Goal: Task Accomplishment & Management: Complete application form

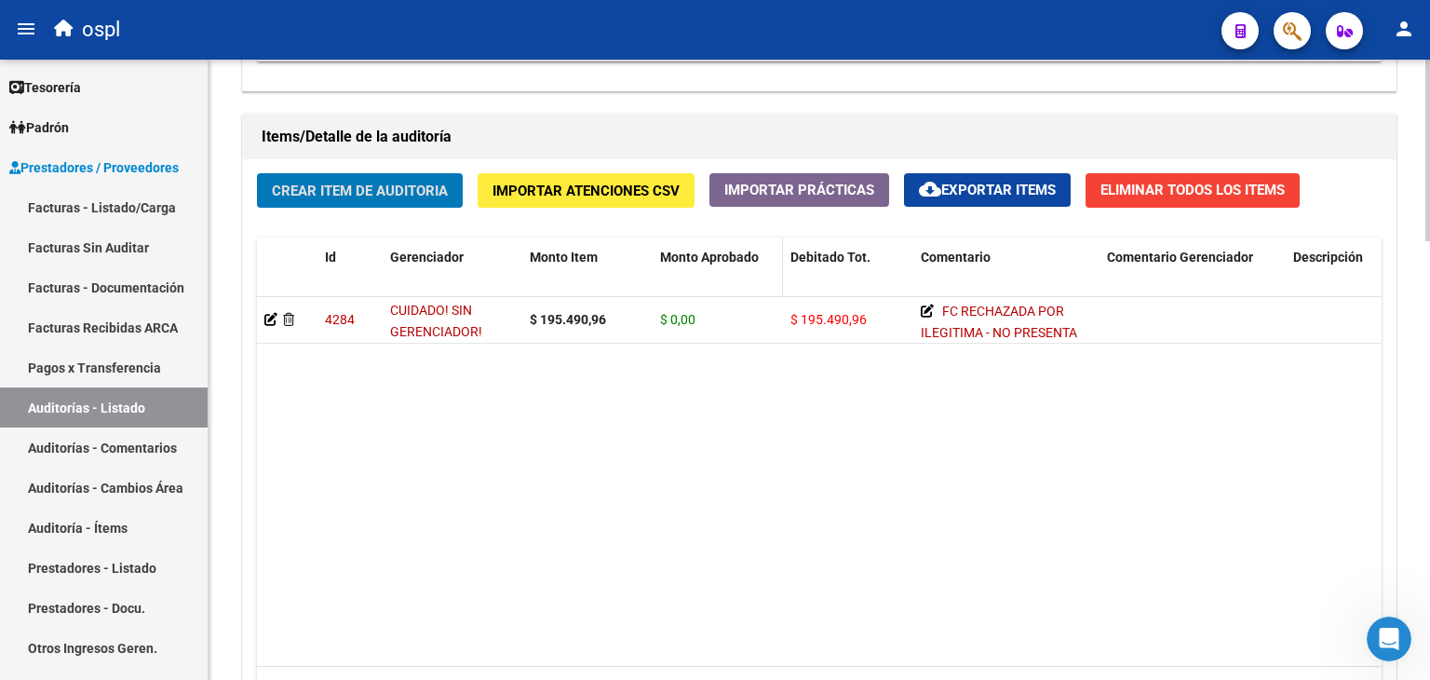
scroll to position [1025, 0]
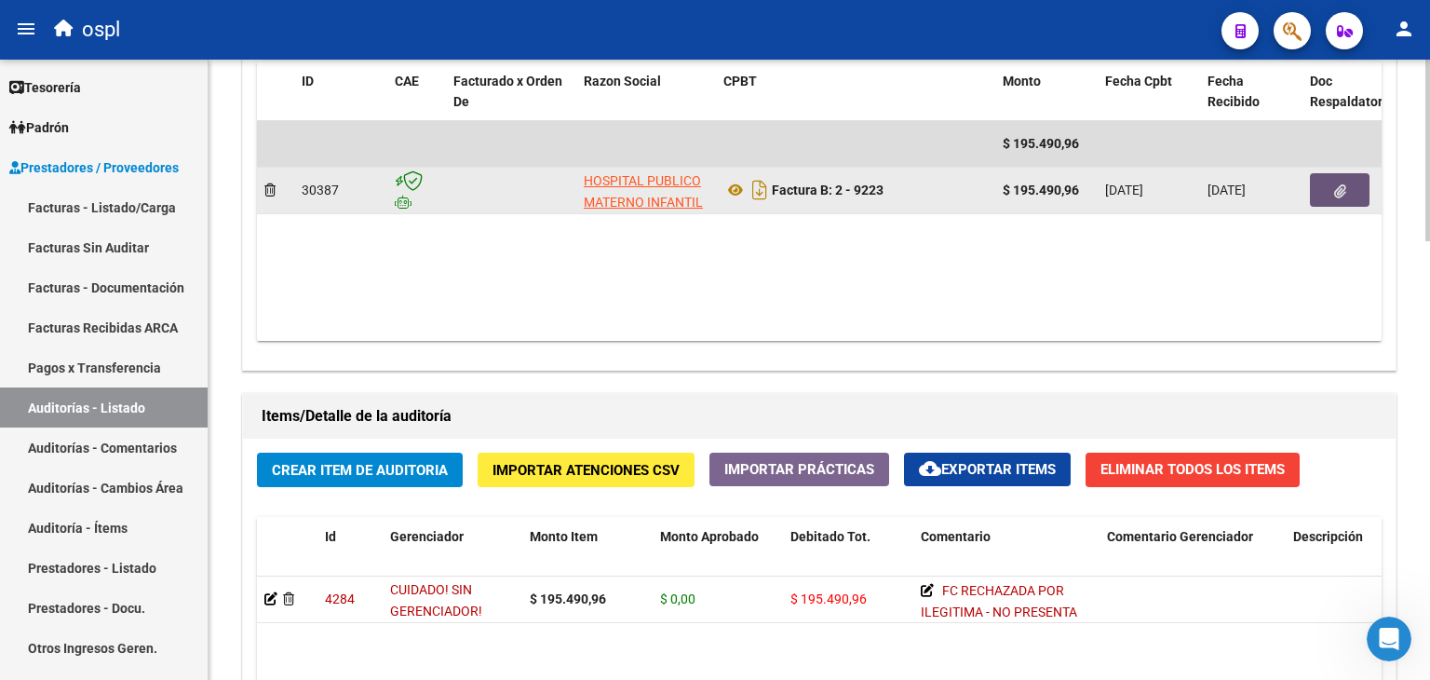
click at [1334, 191] on icon "button" at bounding box center [1340, 191] width 12 height 14
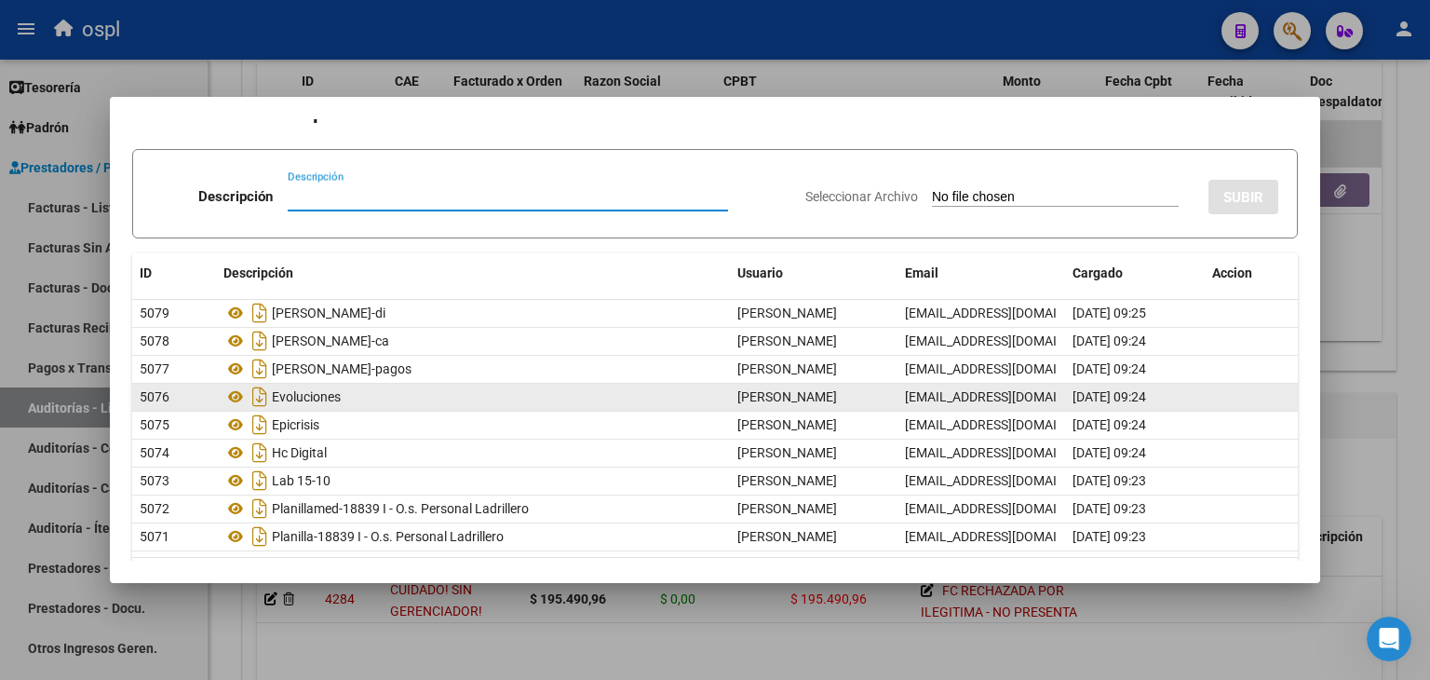
scroll to position [0, 0]
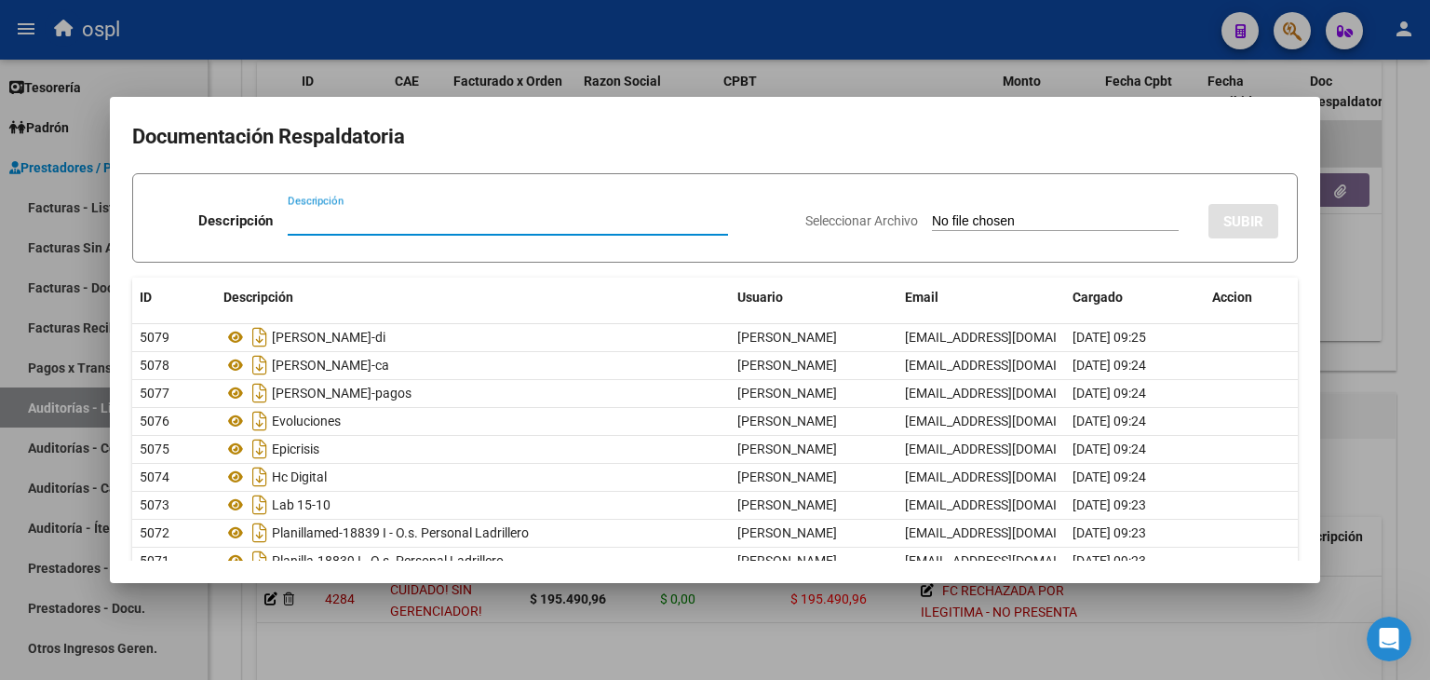
click at [947, 217] on input "Seleccionar Archivo" at bounding box center [1055, 222] width 247 height 18
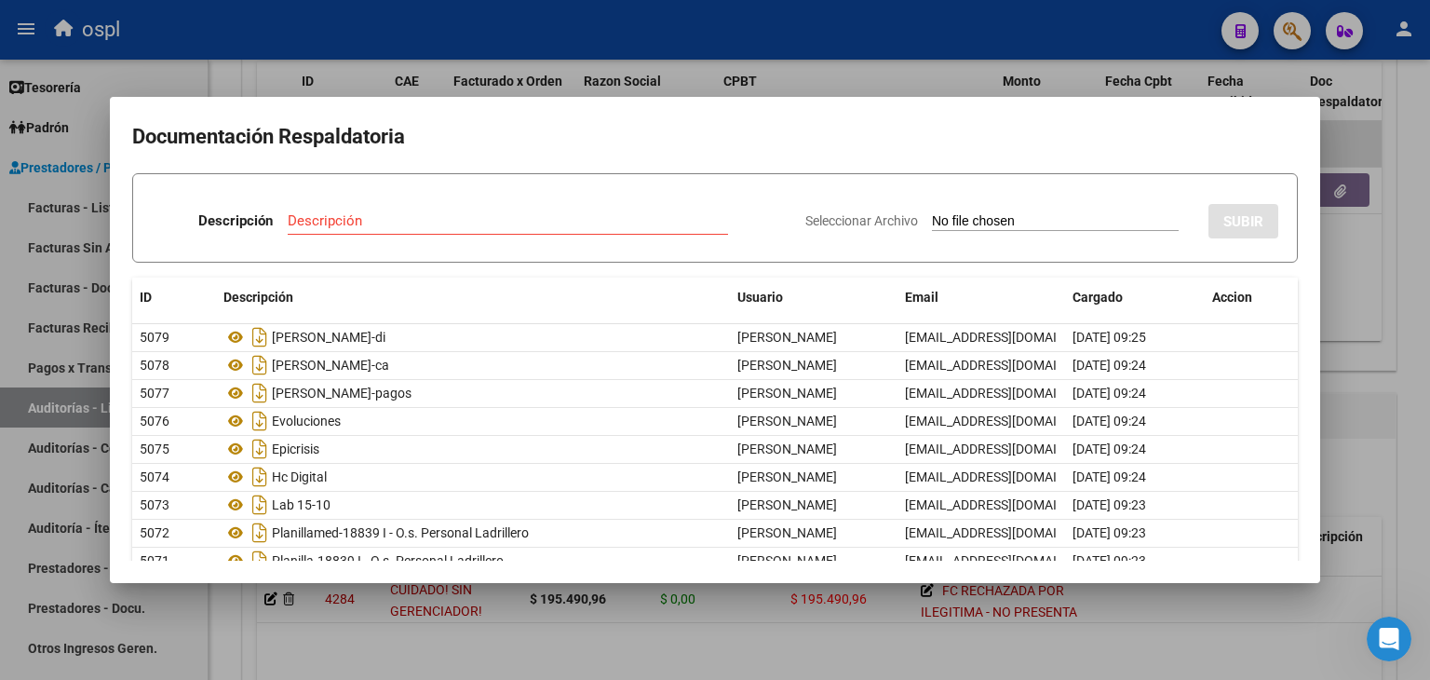
type input "C:\fakepath\RECHAZO X ILEGITIMA - FC 9223.pdf"
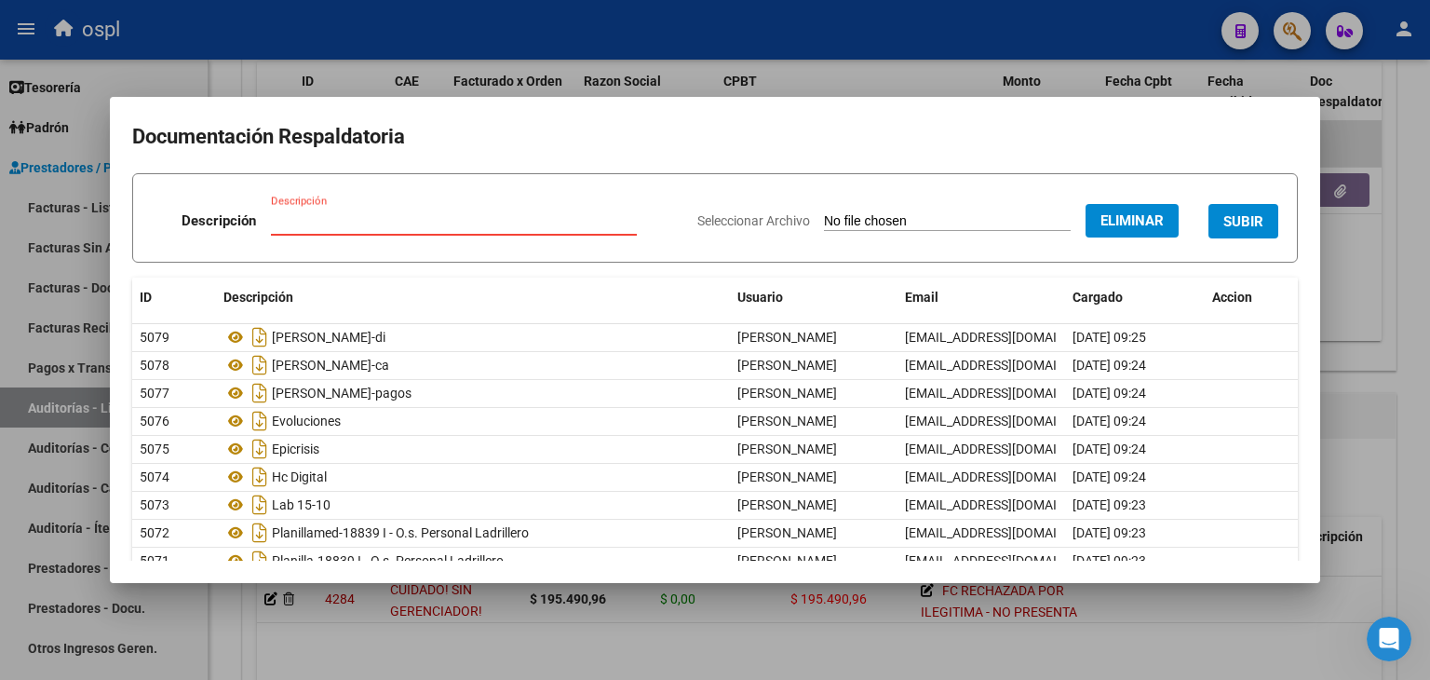
click at [432, 225] on input "Descripción" at bounding box center [454, 220] width 366 height 17
type input "RECHAZO"
click at [1100, 216] on span "Eliminar" at bounding box center [1131, 220] width 63 height 17
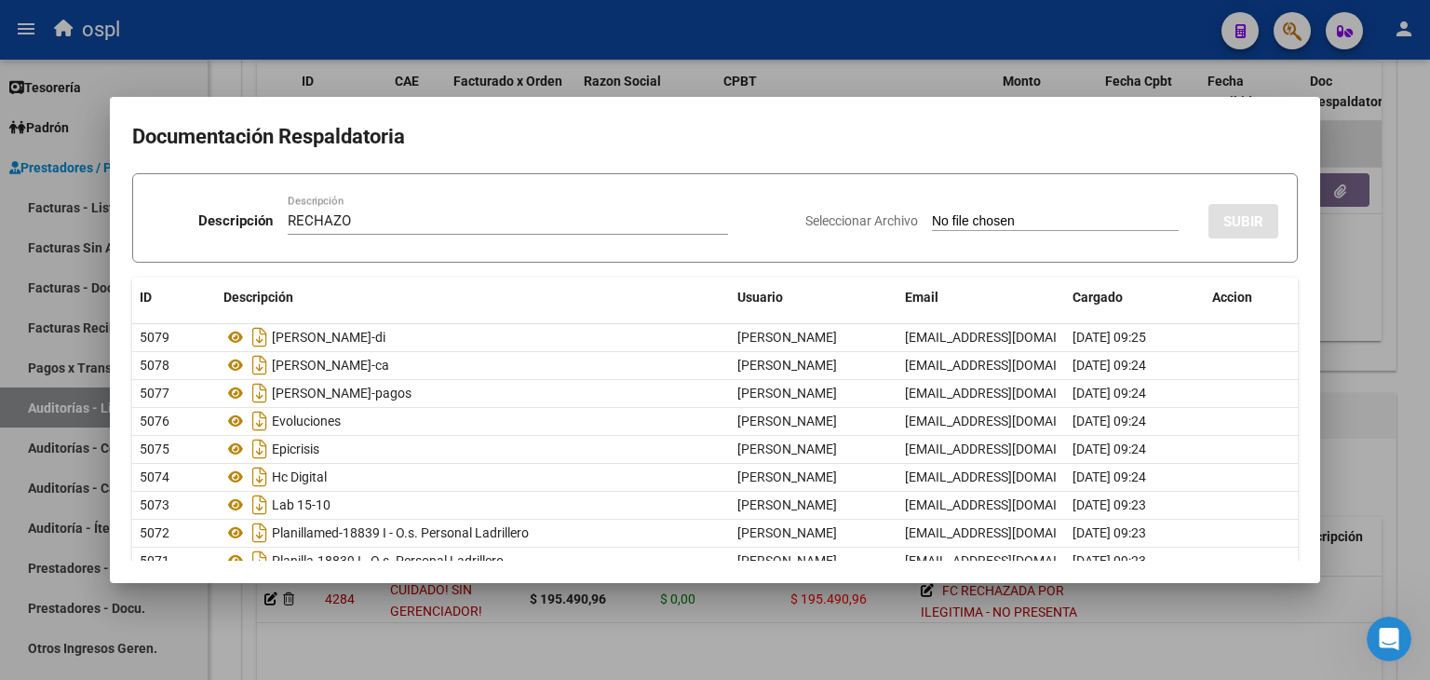
click at [1027, 221] on input "Seleccionar Archivo" at bounding box center [1055, 222] width 247 height 18
type input "C:\fakepath\RECHAZO X ILEGITIMA - FC 9223.pdf"
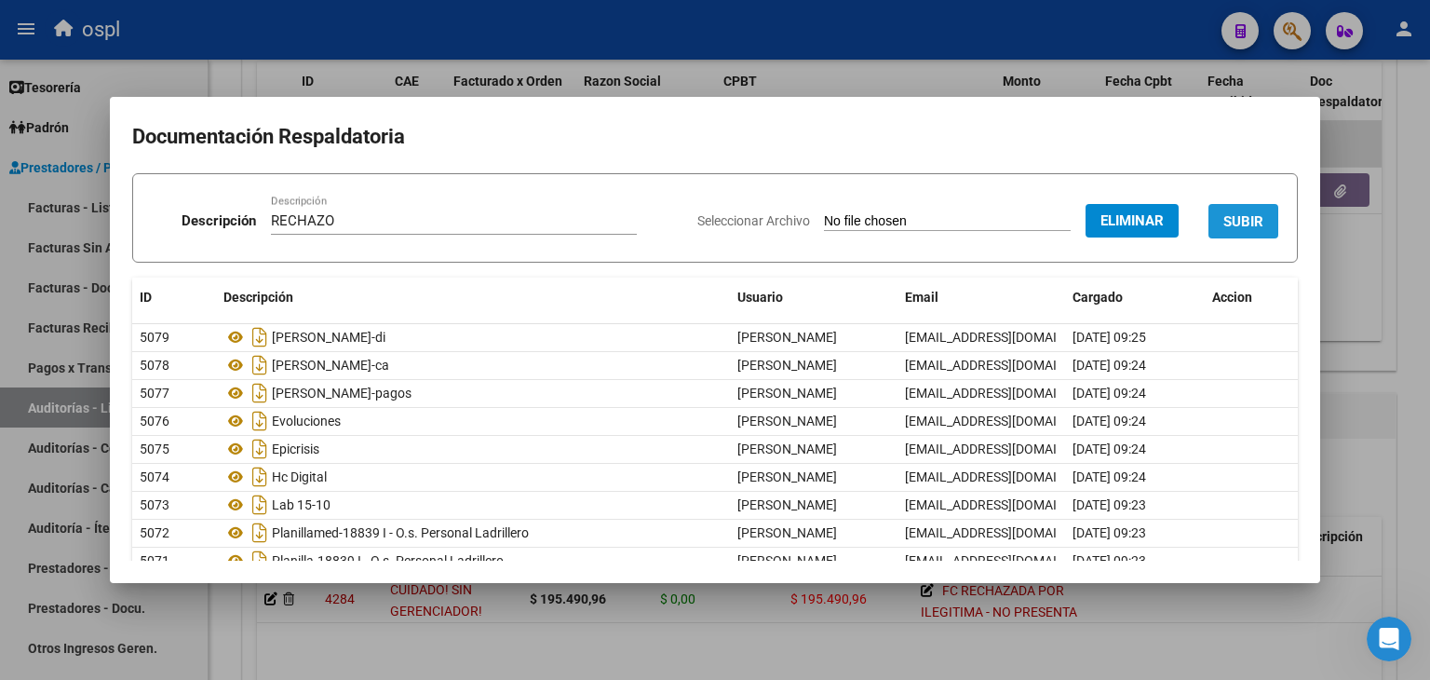
click at [1240, 223] on span "SUBIR" at bounding box center [1243, 221] width 40 height 17
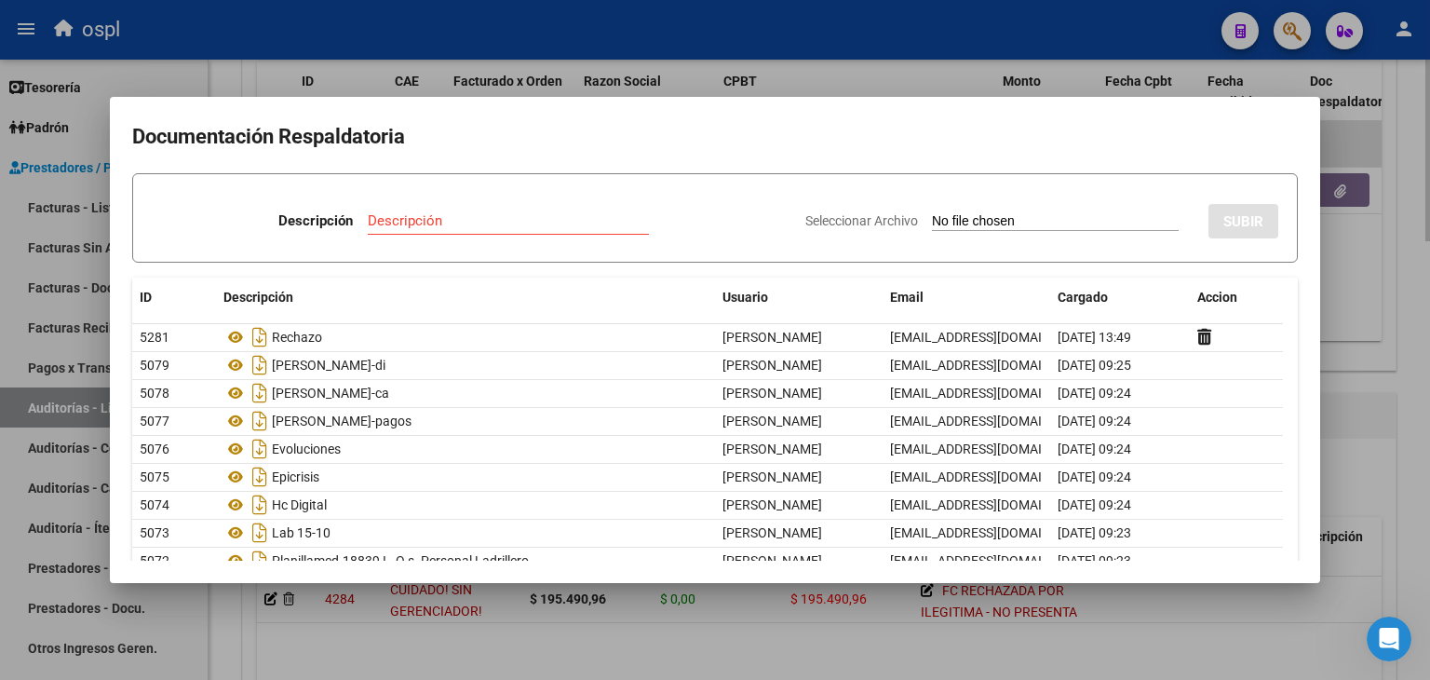
click at [1398, 352] on div at bounding box center [715, 340] width 1430 height 680
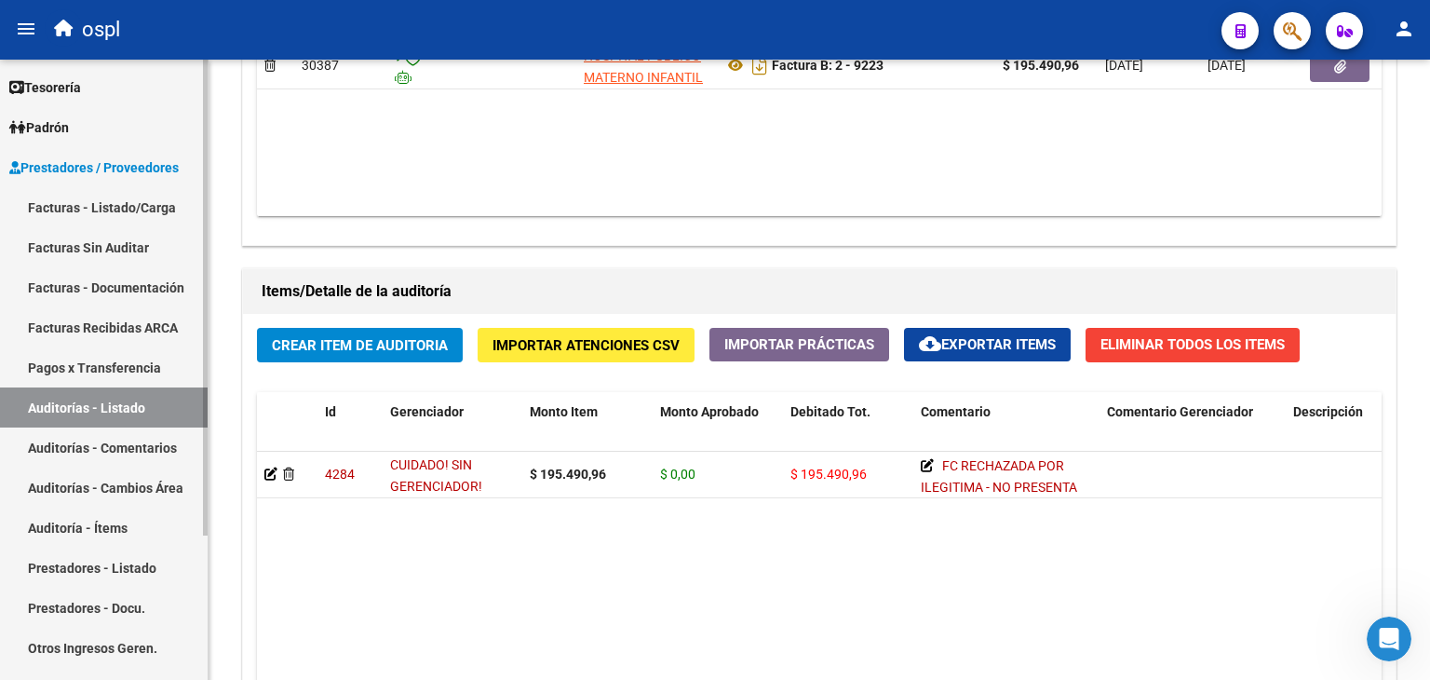
scroll to position [1118, 0]
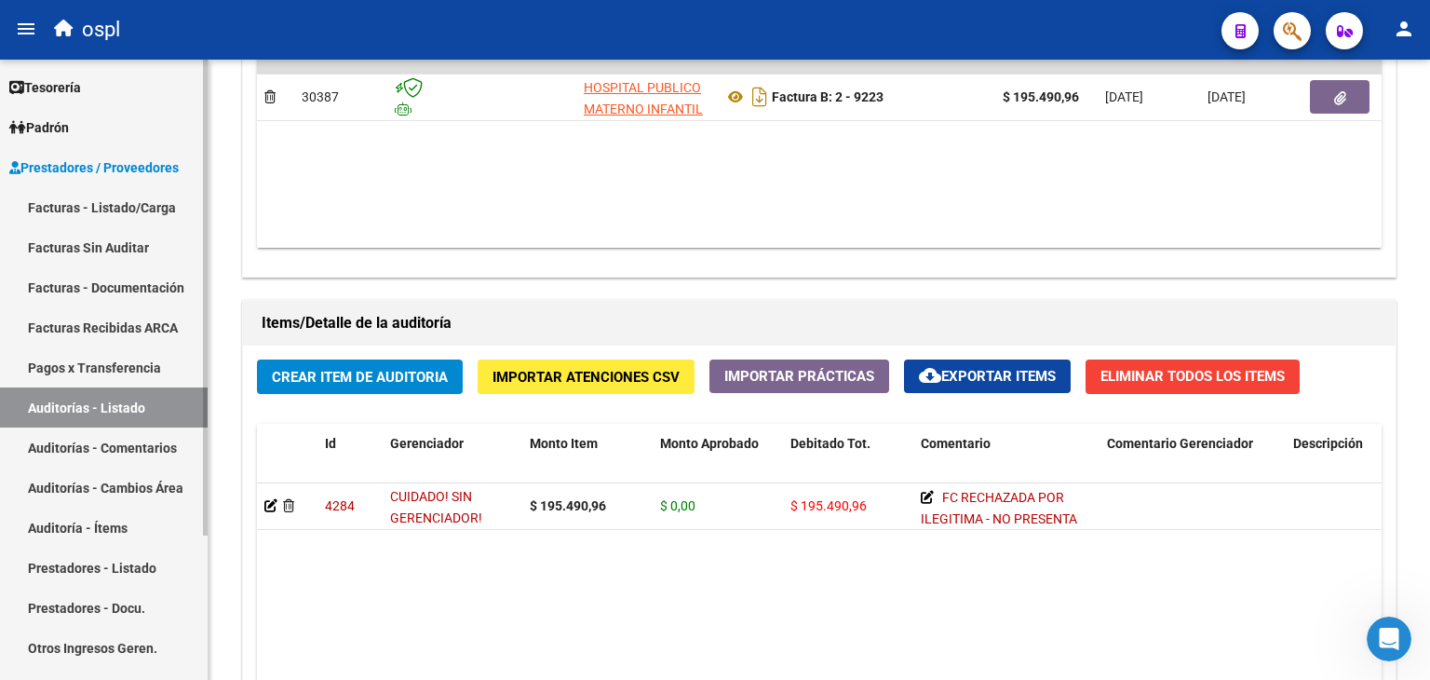
click at [97, 251] on link "Facturas Sin Auditar" at bounding box center [104, 247] width 208 height 40
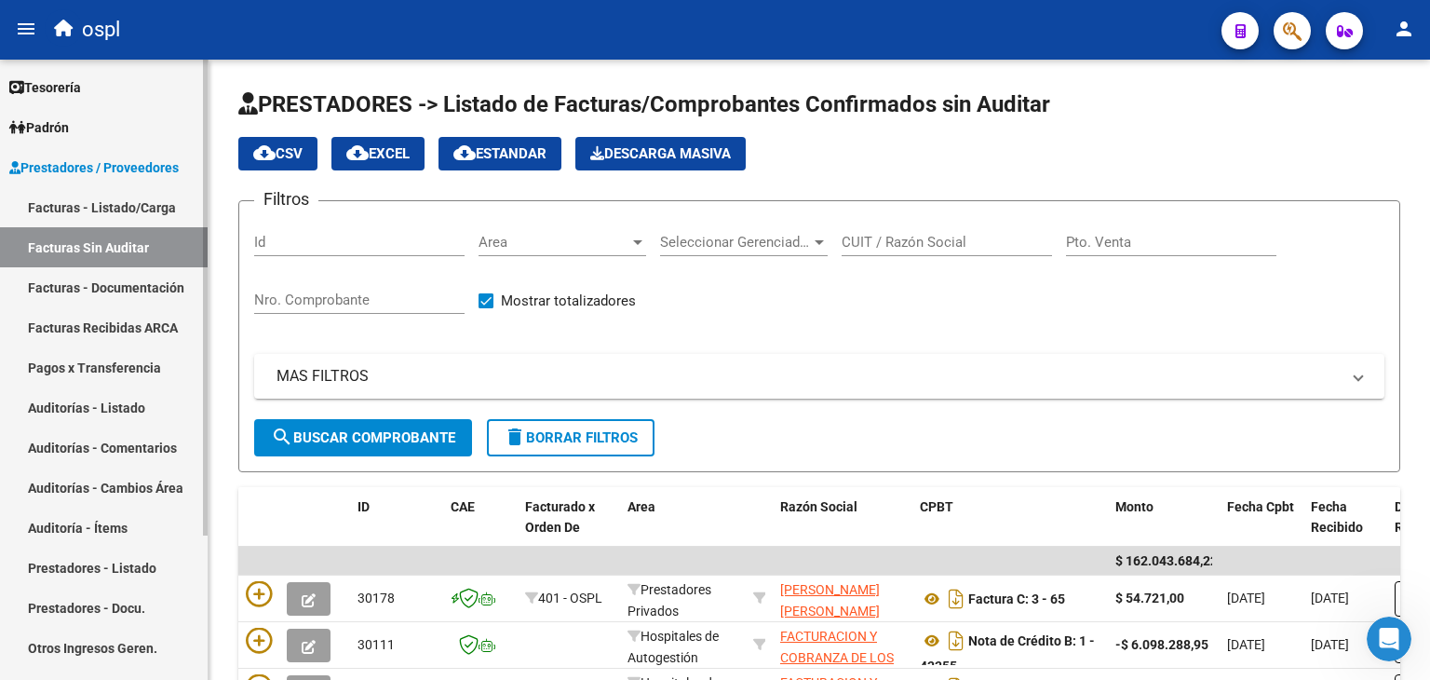
click at [101, 402] on link "Auditorías - Listado" at bounding box center [104, 407] width 208 height 40
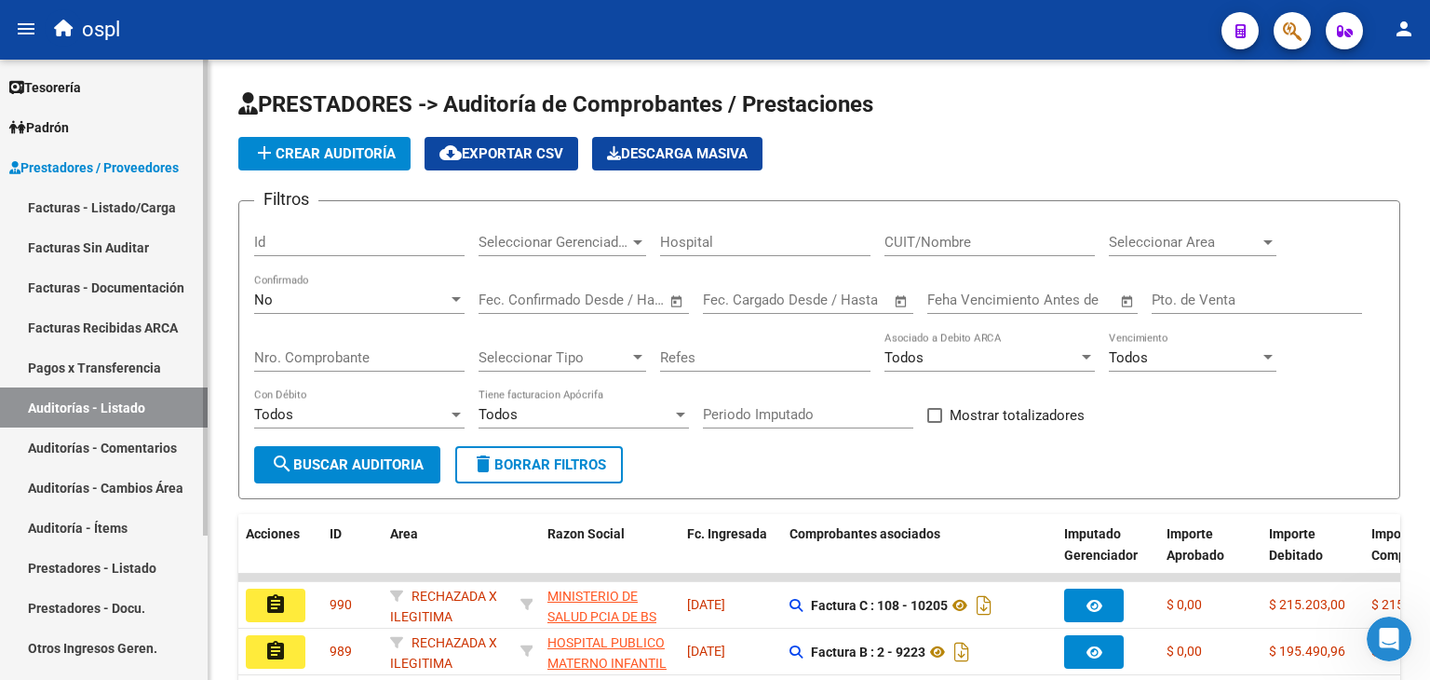
click at [95, 206] on link "Facturas - Listado/Carga" at bounding box center [104, 207] width 208 height 40
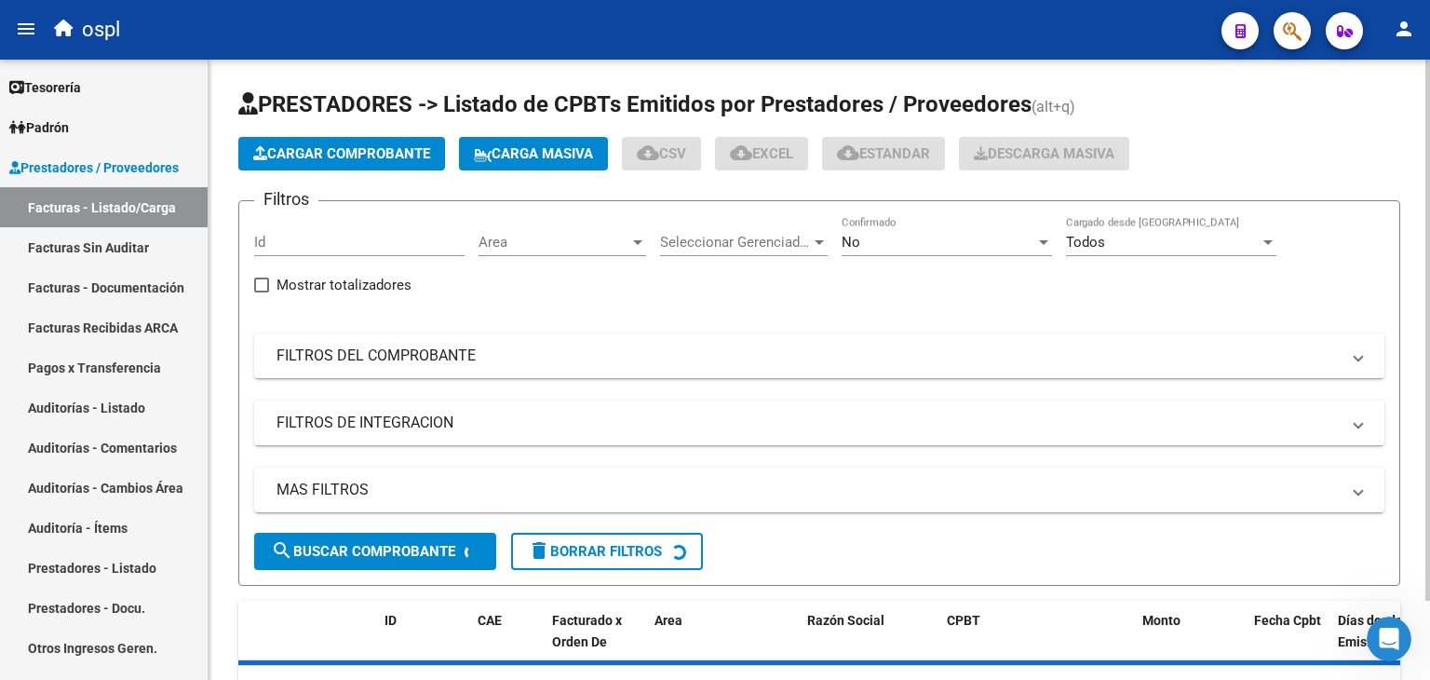
click at [788, 243] on span "Seleccionar Gerenciador" at bounding box center [735, 242] width 151 height 17
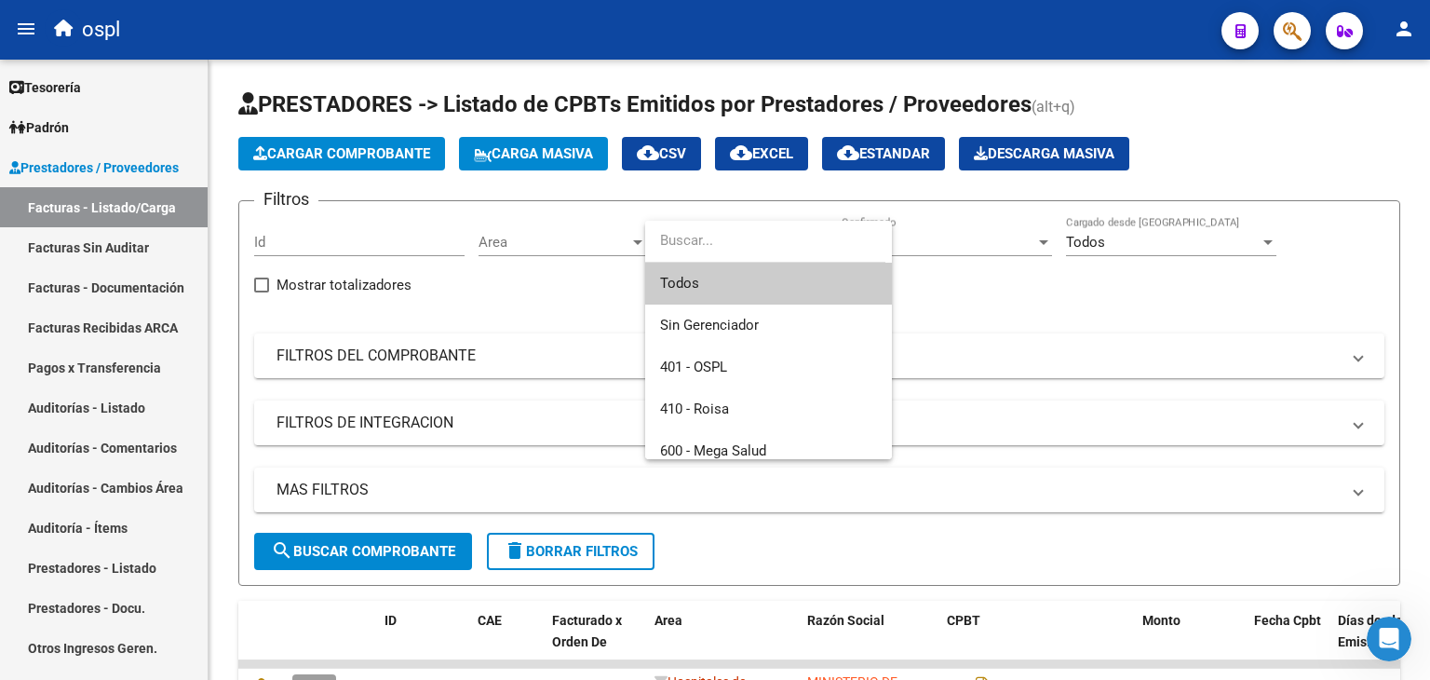
click at [604, 243] on div at bounding box center [715, 340] width 1430 height 680
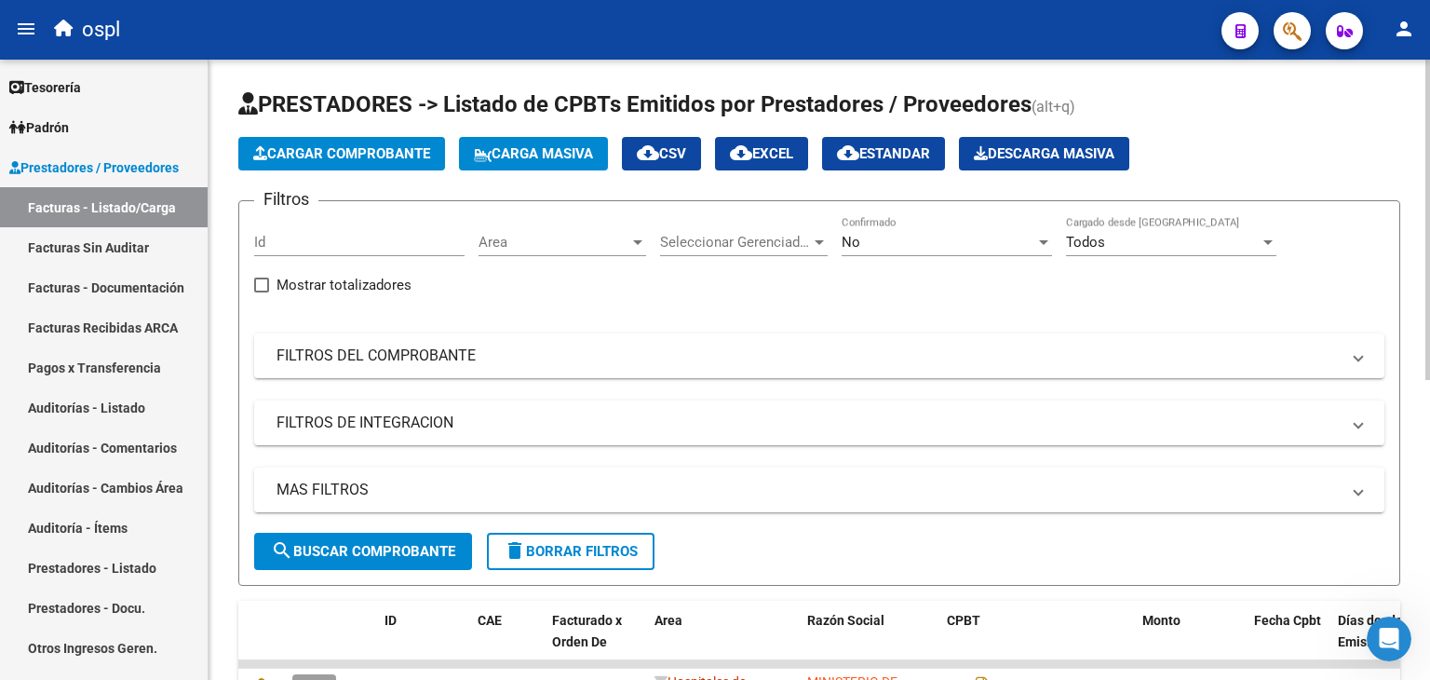
click at [580, 231] on div "Area Area" at bounding box center [563, 236] width 168 height 40
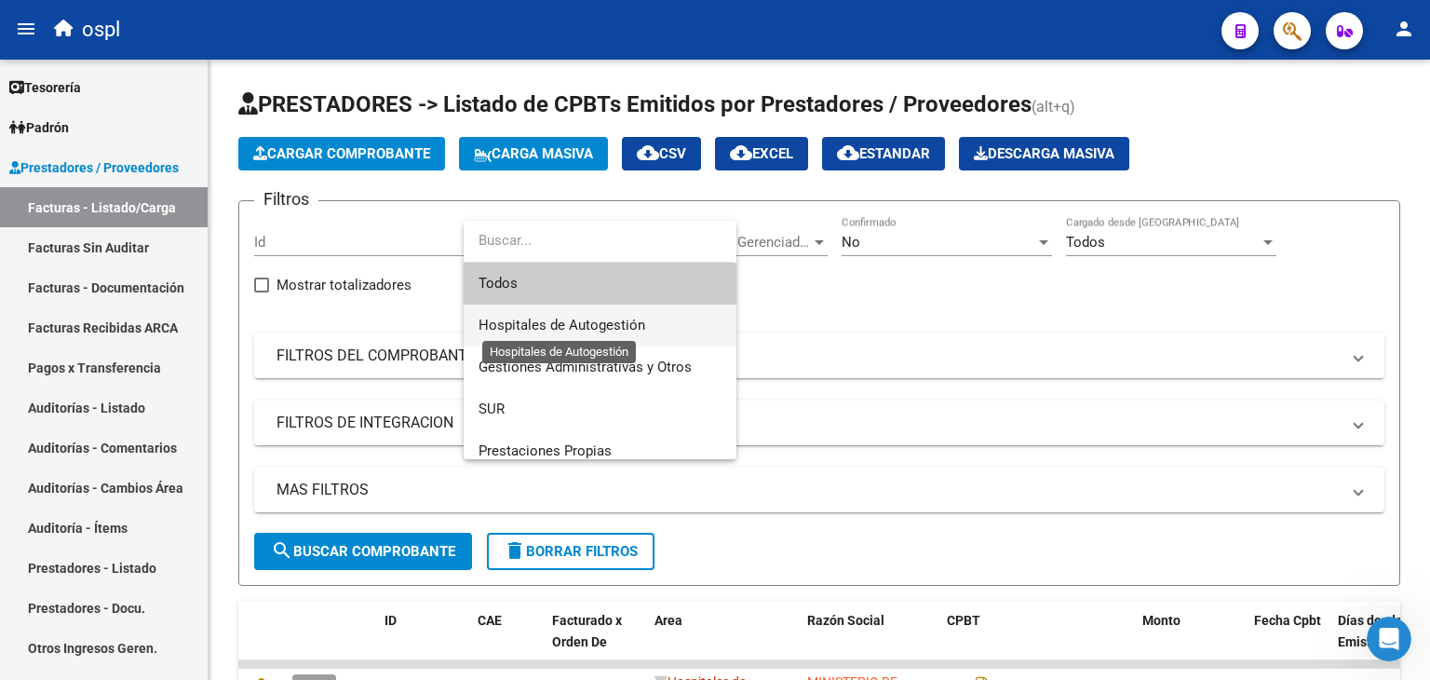
click at [583, 326] on span "Hospitales de Autogestión" at bounding box center [562, 325] width 167 height 17
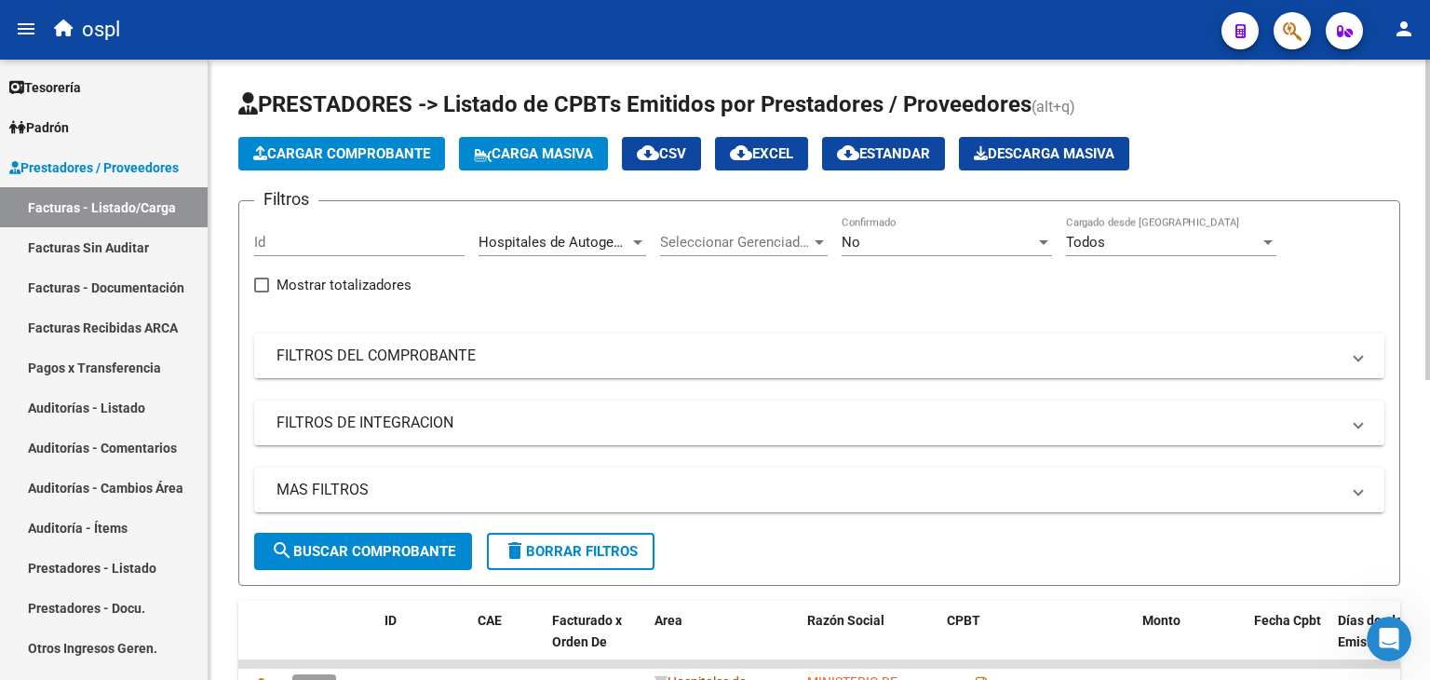
drag, startPoint x: 398, startPoint y: 351, endPoint x: 504, endPoint y: 371, distance: 107.9
click at [398, 352] on mat-panel-title "FILTROS DEL COMPROBANTE" at bounding box center [807, 355] width 1063 height 20
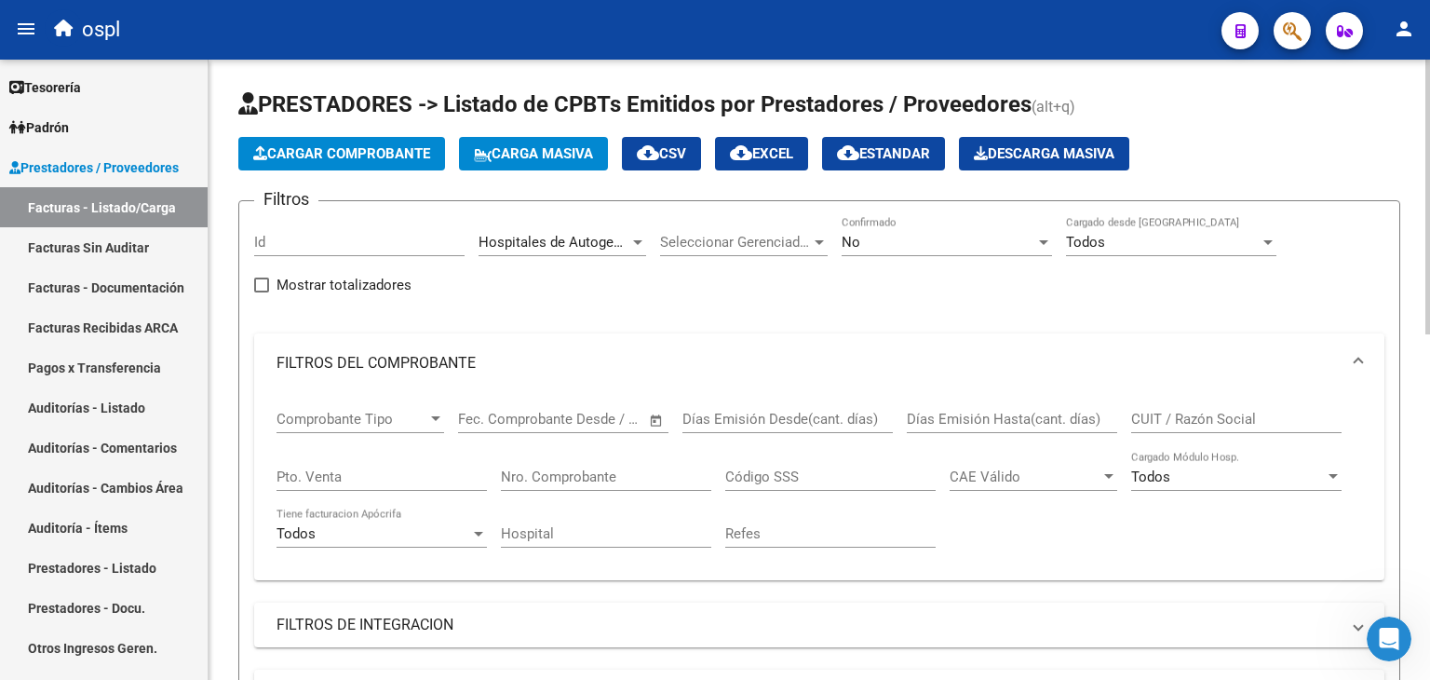
click at [634, 429] on span "Open calendar" at bounding box center [656, 420] width 45 height 45
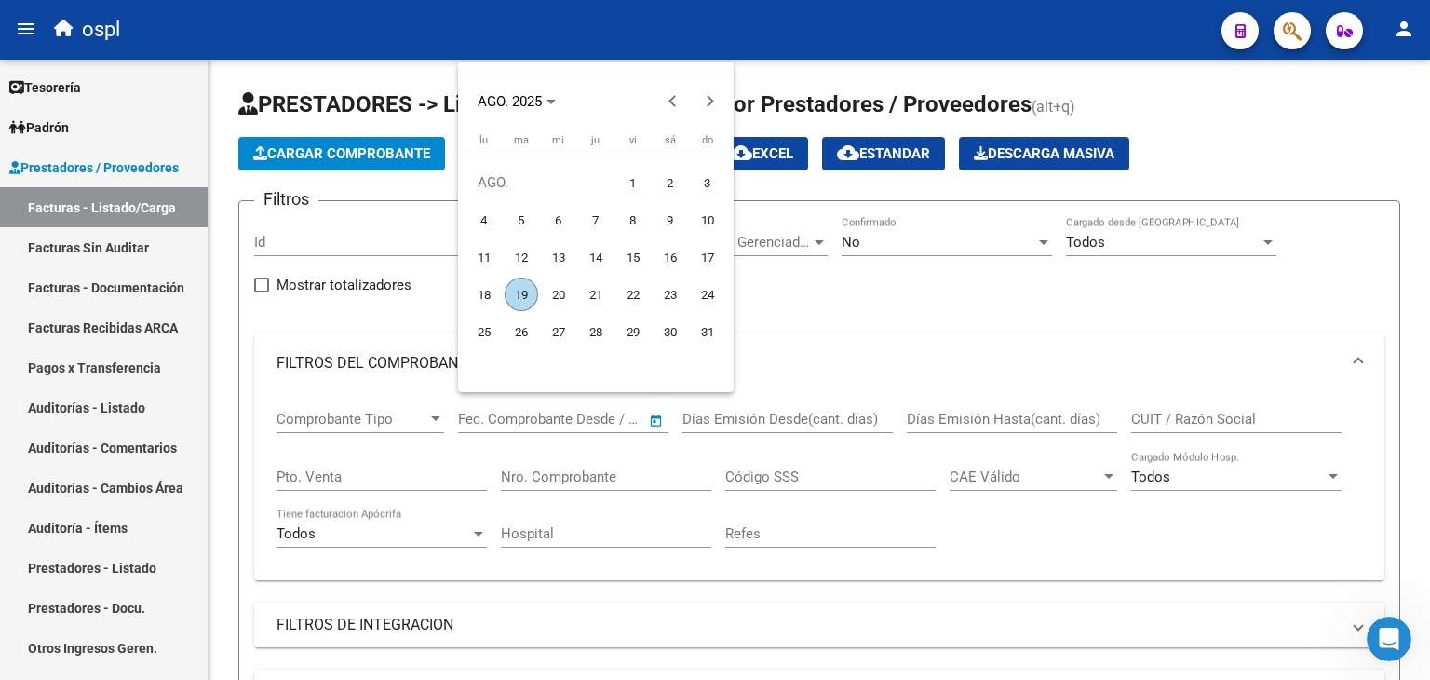
click at [637, 172] on span "1" at bounding box center [633, 183] width 34 height 34
type input "[DATE]"
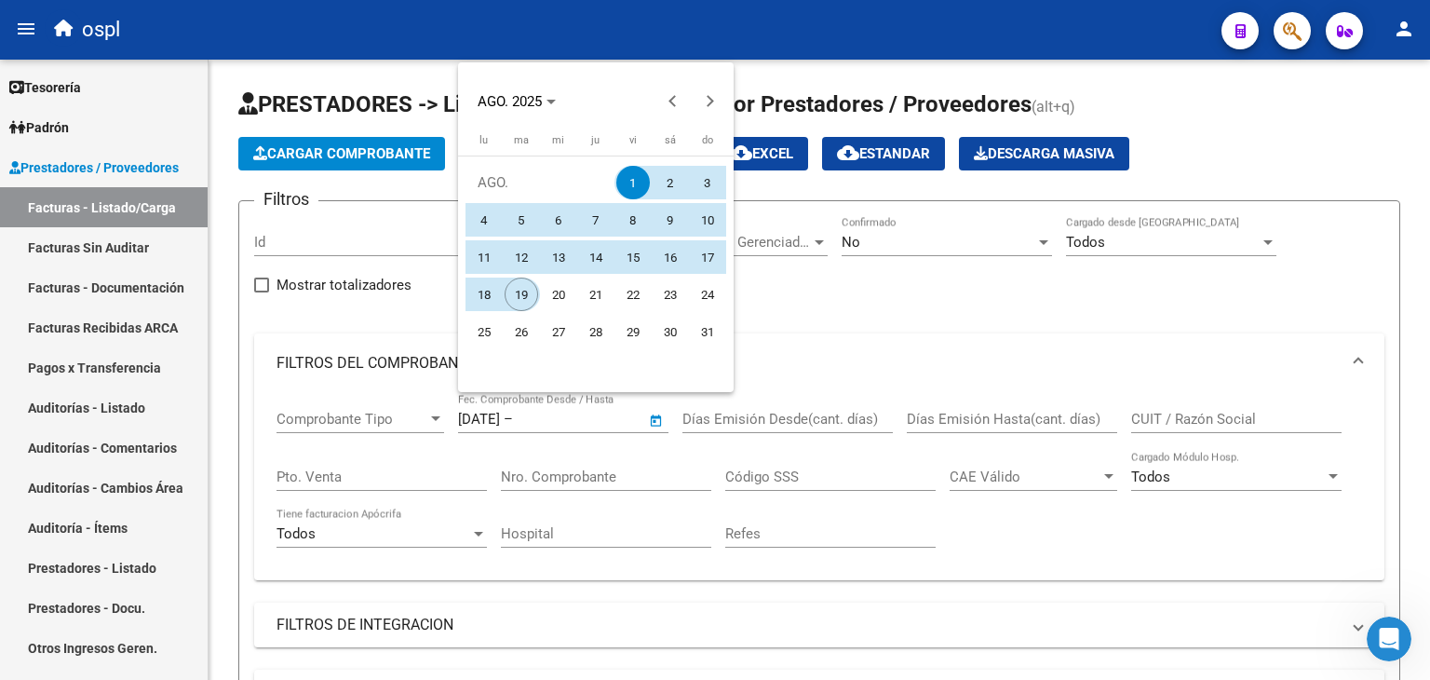
click at [527, 290] on span "19" at bounding box center [522, 294] width 34 height 34
type input "[DATE]"
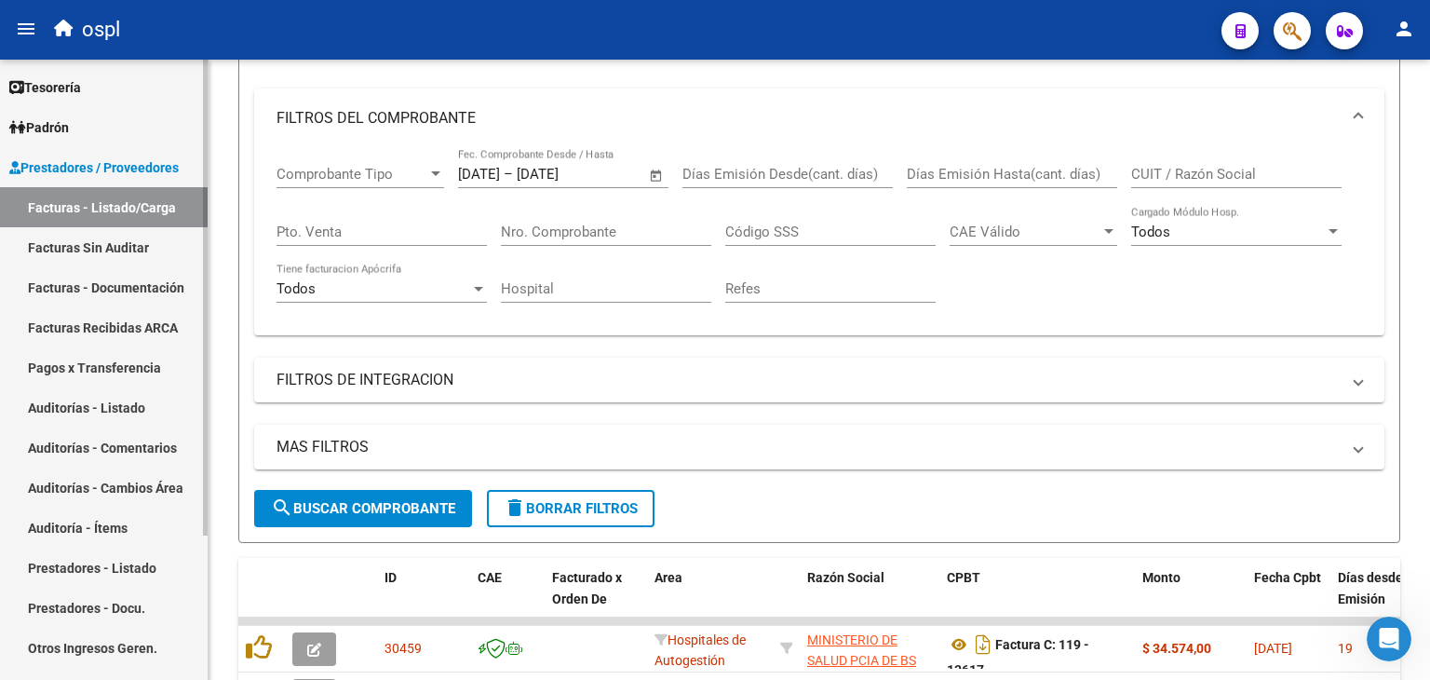
scroll to position [279, 0]
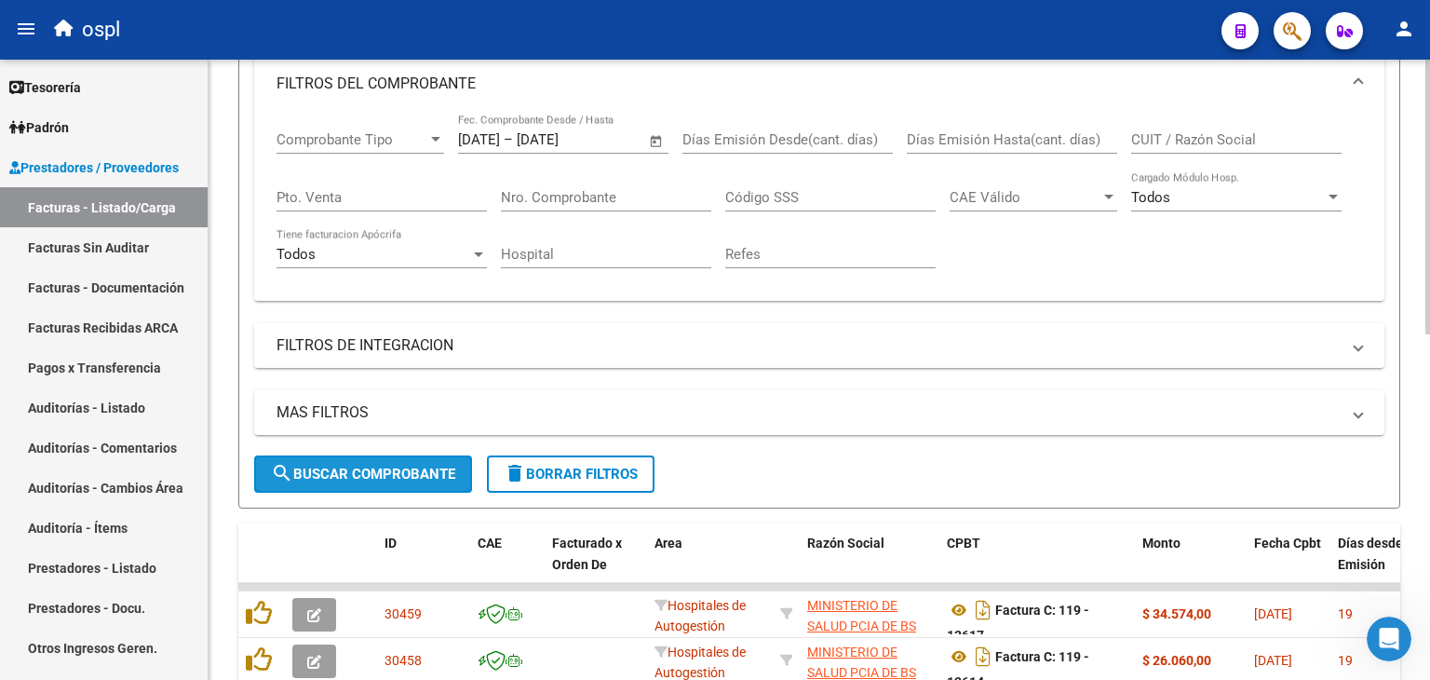
click at [345, 477] on span "search Buscar Comprobante" at bounding box center [363, 473] width 184 height 17
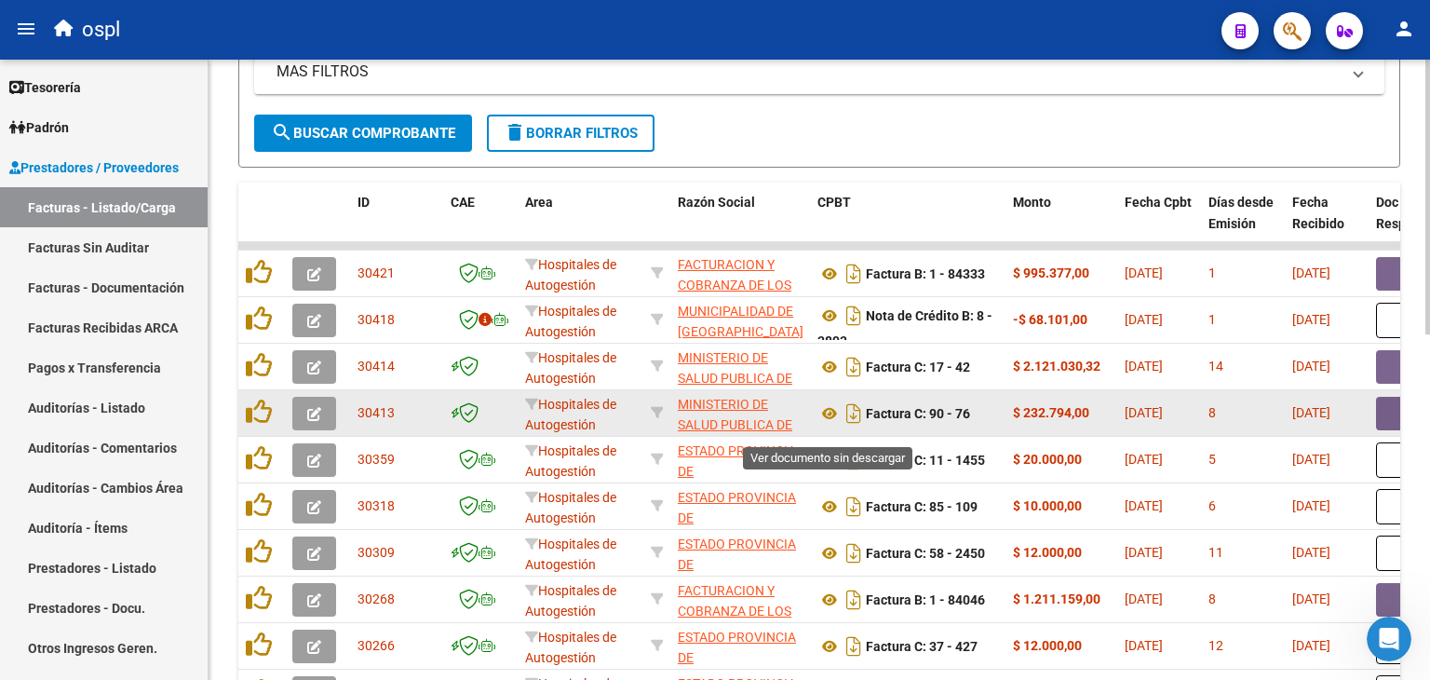
scroll to position [652, 0]
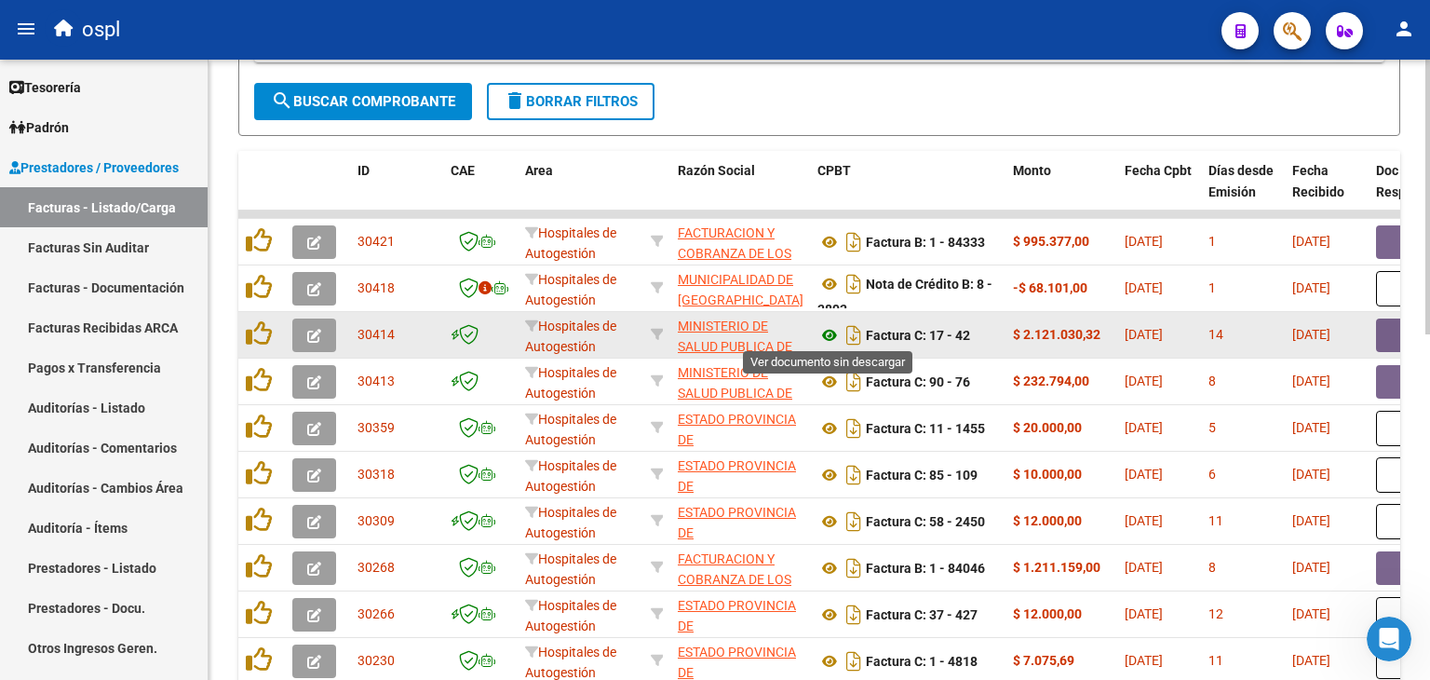
click at [817, 324] on icon at bounding box center [829, 335] width 24 height 22
click at [1385, 334] on button "button" at bounding box center [1406, 335] width 60 height 34
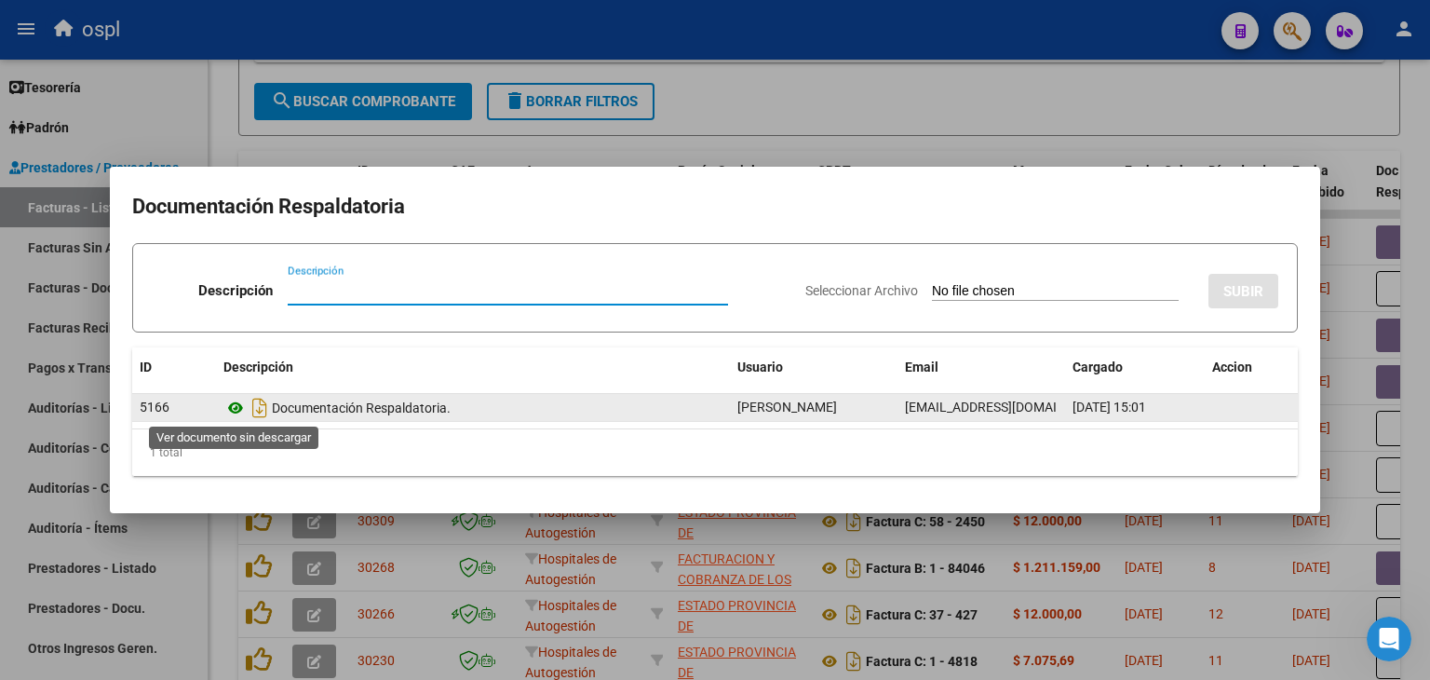
click at [231, 411] on icon at bounding box center [235, 408] width 24 height 22
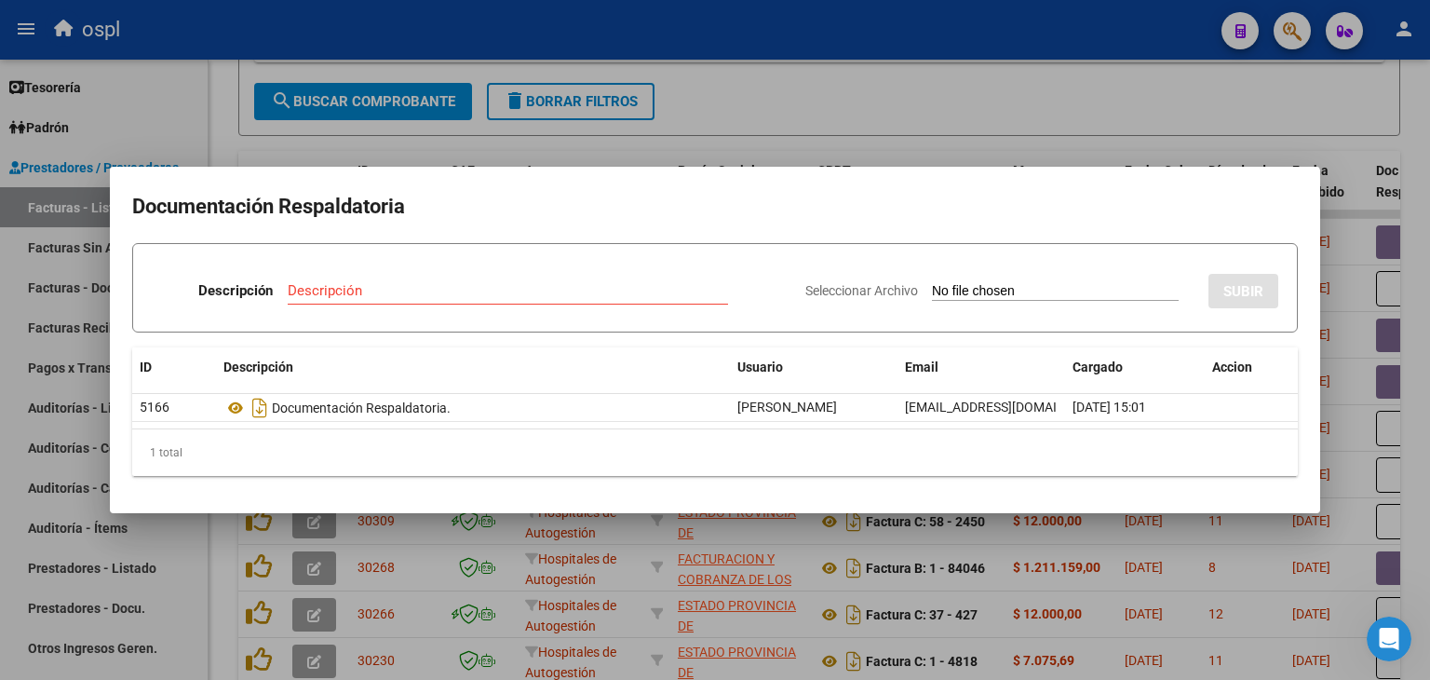
click at [974, 157] on div at bounding box center [715, 340] width 1430 height 680
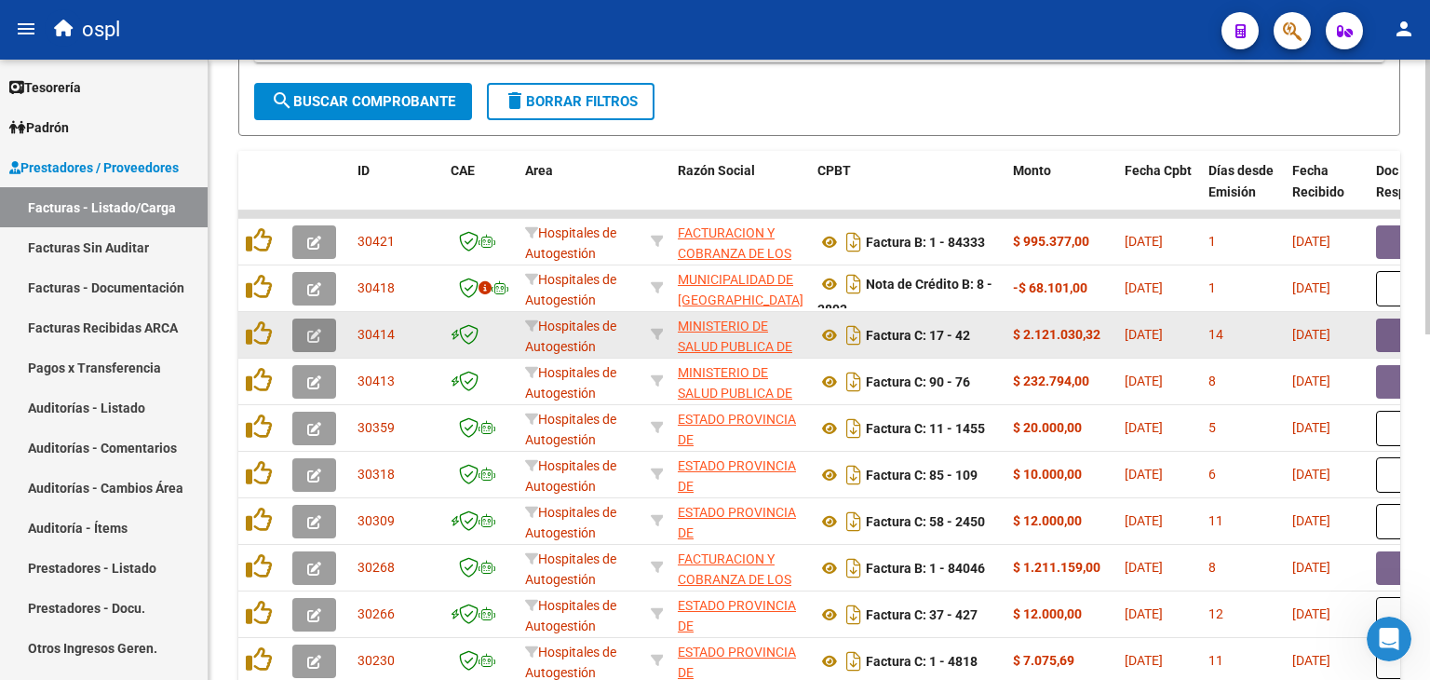
click at [307, 329] on icon "button" at bounding box center [314, 336] width 14 height 14
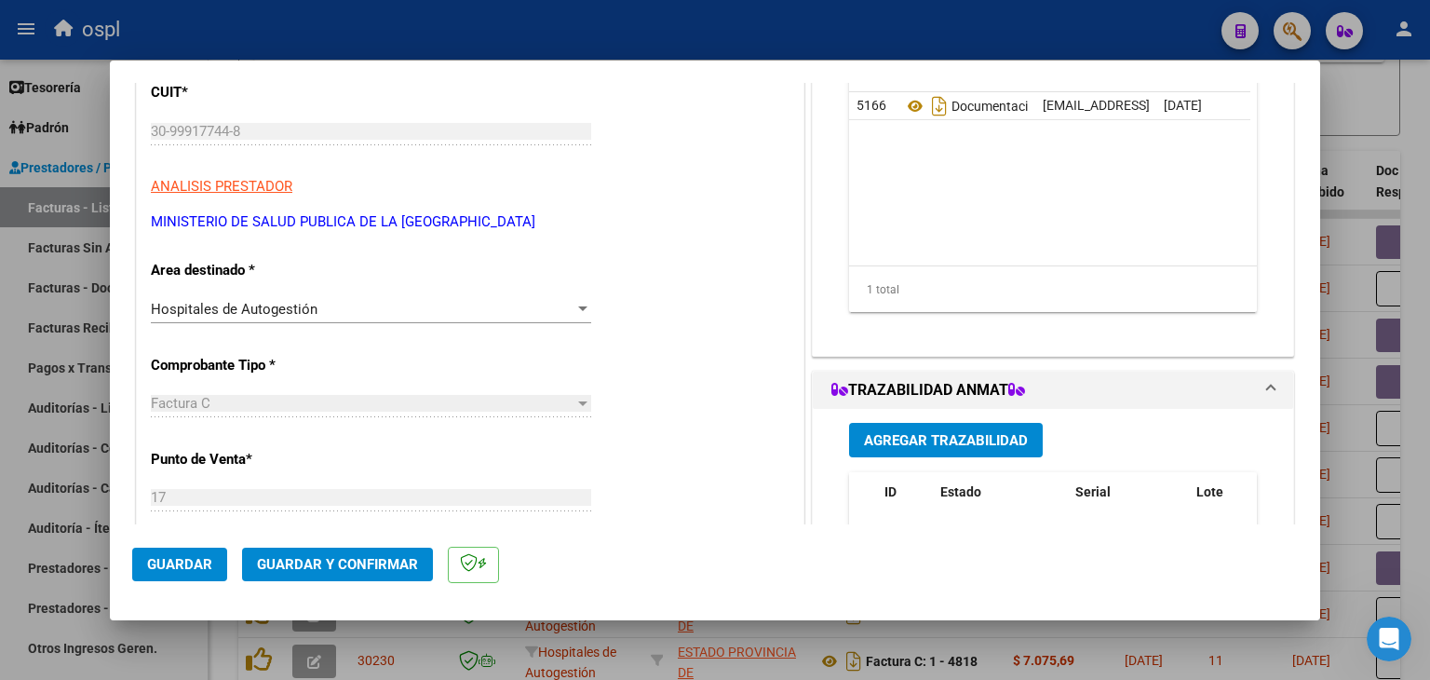
scroll to position [279, 0]
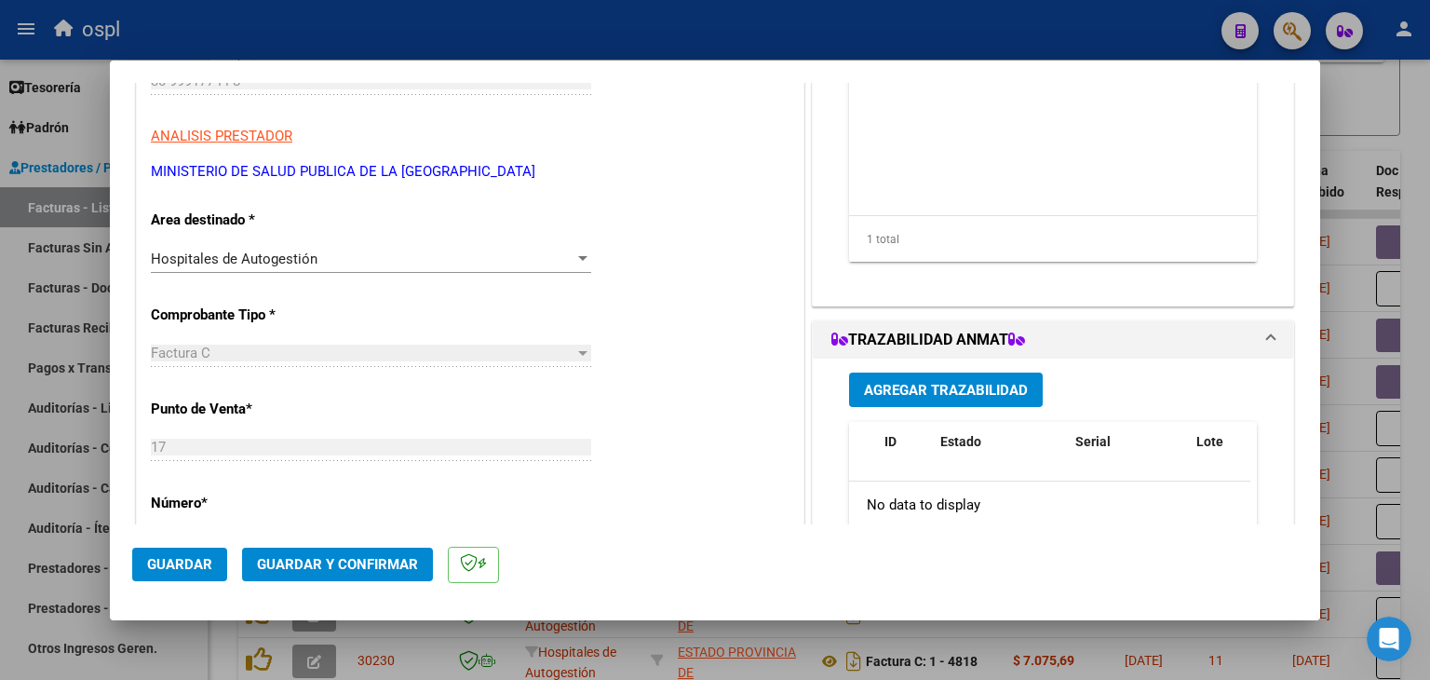
click at [496, 270] on div "Hospitales de Autogestión Seleccionar Area" at bounding box center [371, 259] width 440 height 28
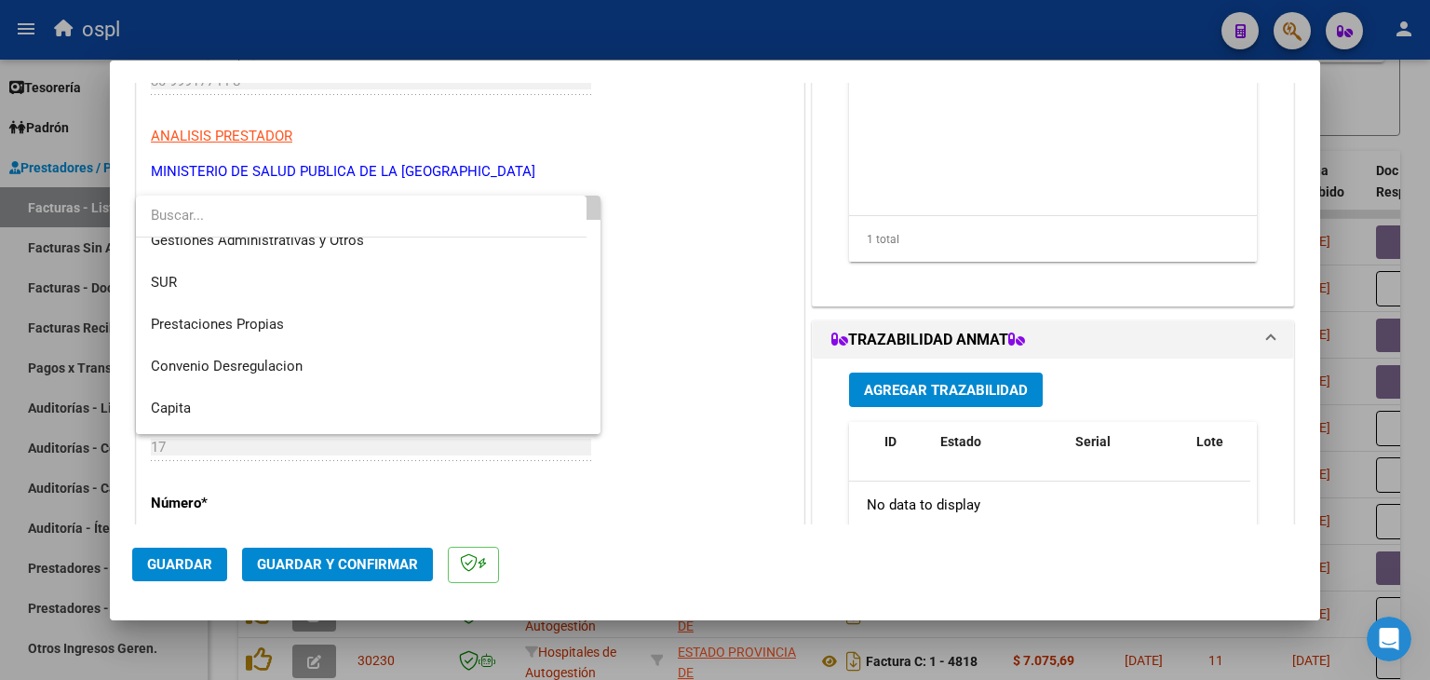
scroll to position [264, 0]
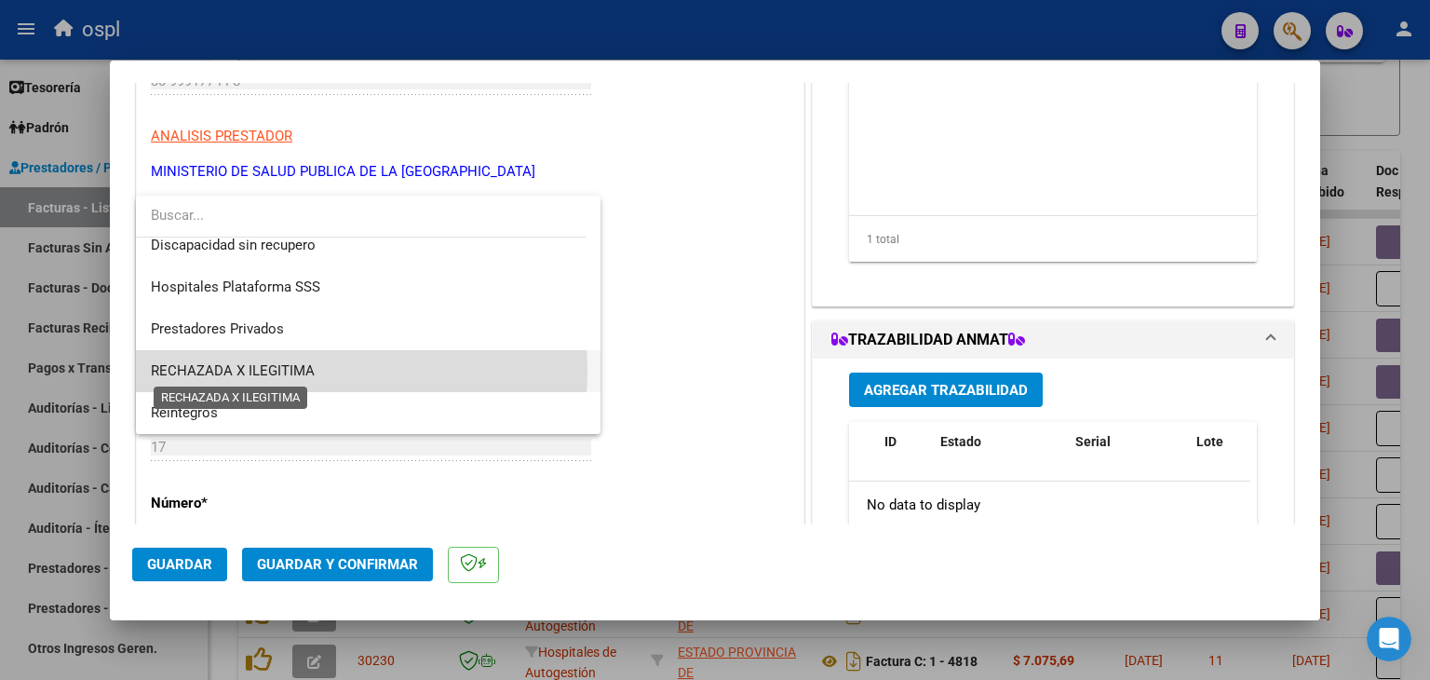
click at [268, 370] on span "RECHAZADA X ILEGITIMA" at bounding box center [233, 370] width 164 height 17
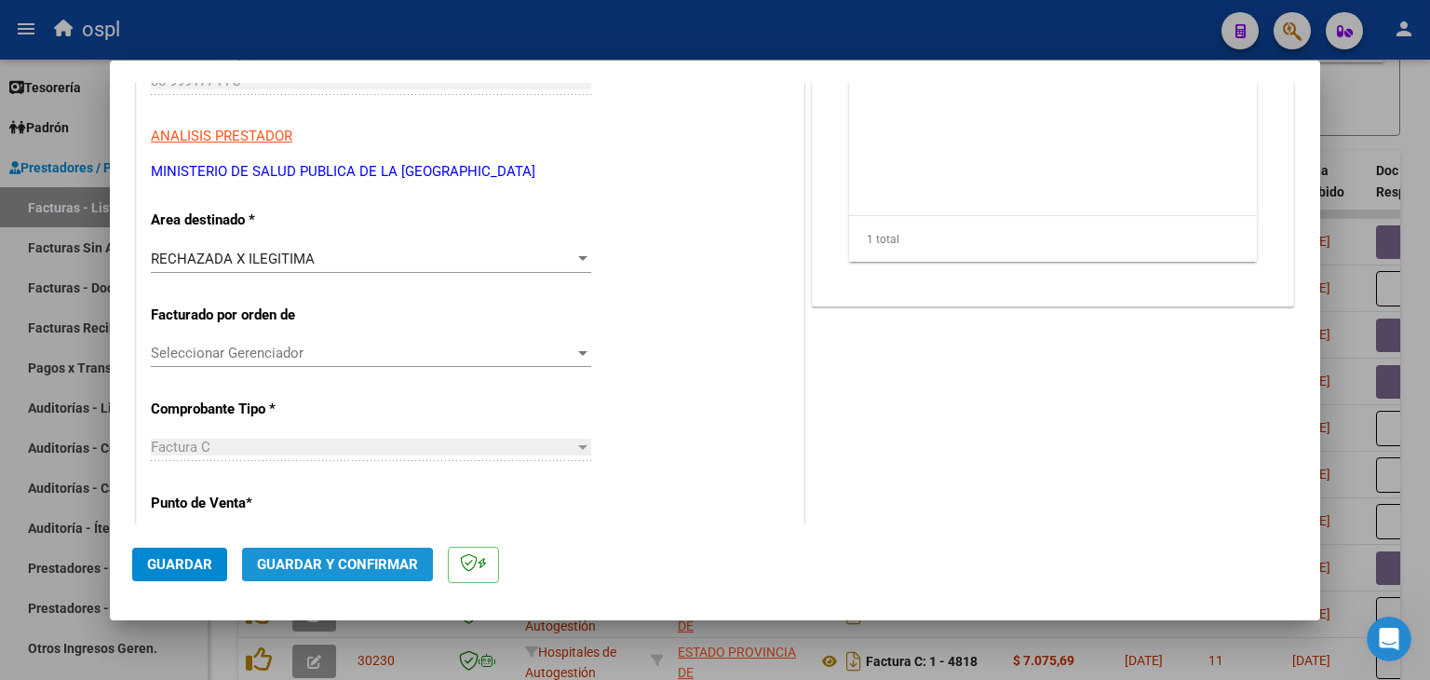
click at [294, 570] on span "Guardar y Confirmar" at bounding box center [337, 564] width 161 height 17
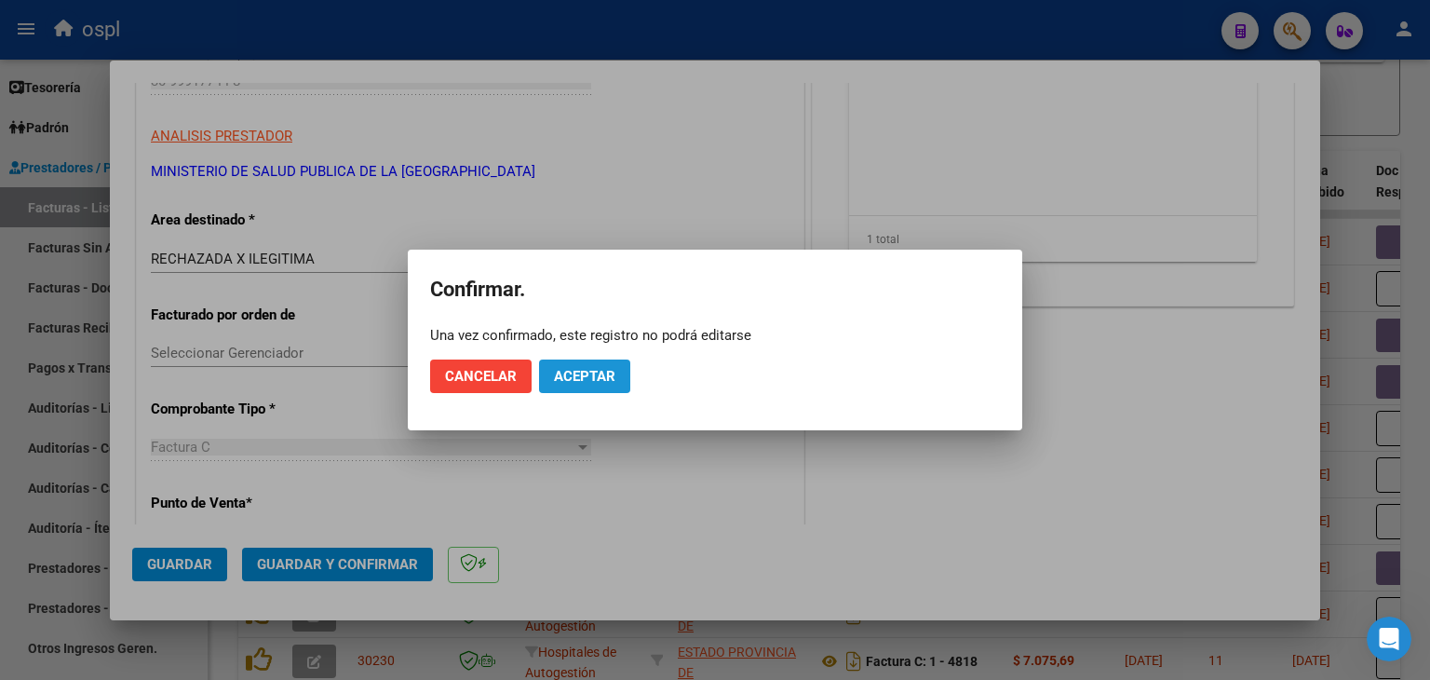
click at [581, 388] on button "Aceptar" at bounding box center [584, 376] width 91 height 34
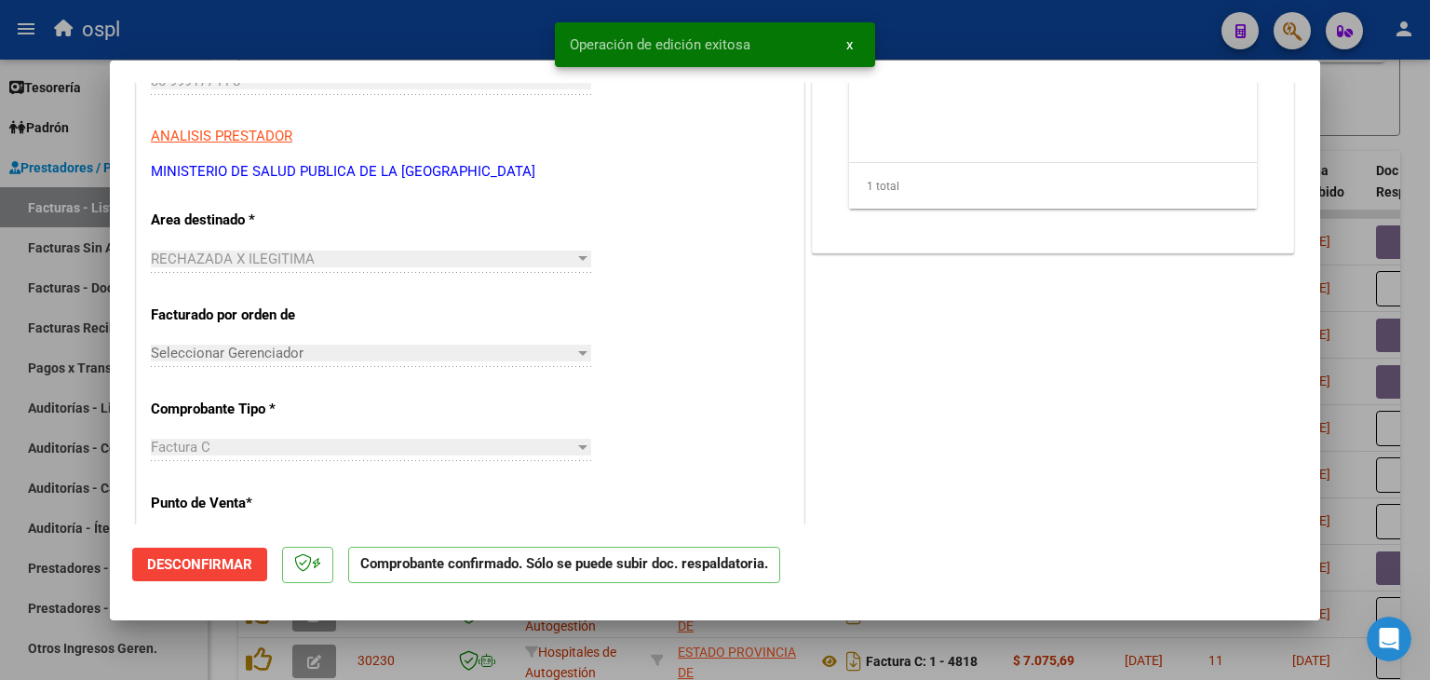
click at [52, 248] on div at bounding box center [715, 340] width 1430 height 680
type input "$ 0,00"
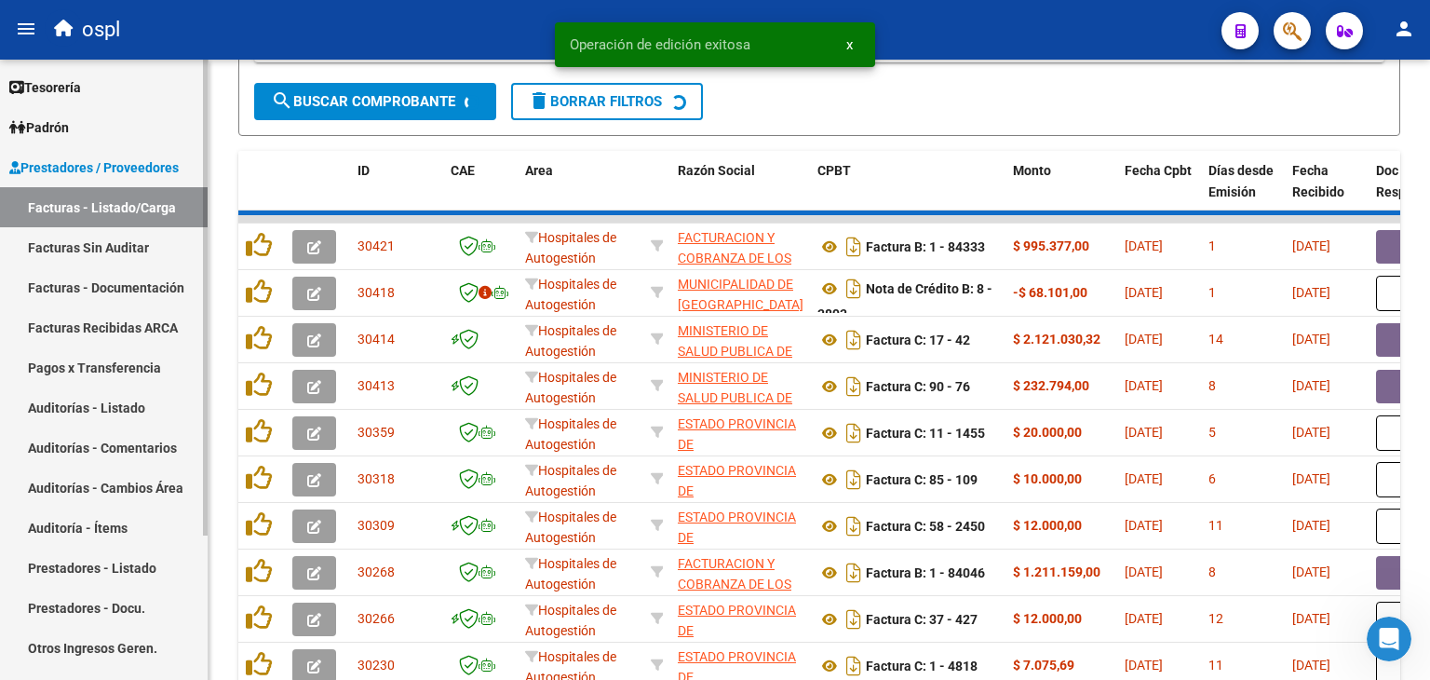
drag, startPoint x: 71, startPoint y: 249, endPoint x: 175, endPoint y: 245, distance: 104.3
click at [72, 249] on link "Facturas Sin Auditar" at bounding box center [104, 247] width 208 height 40
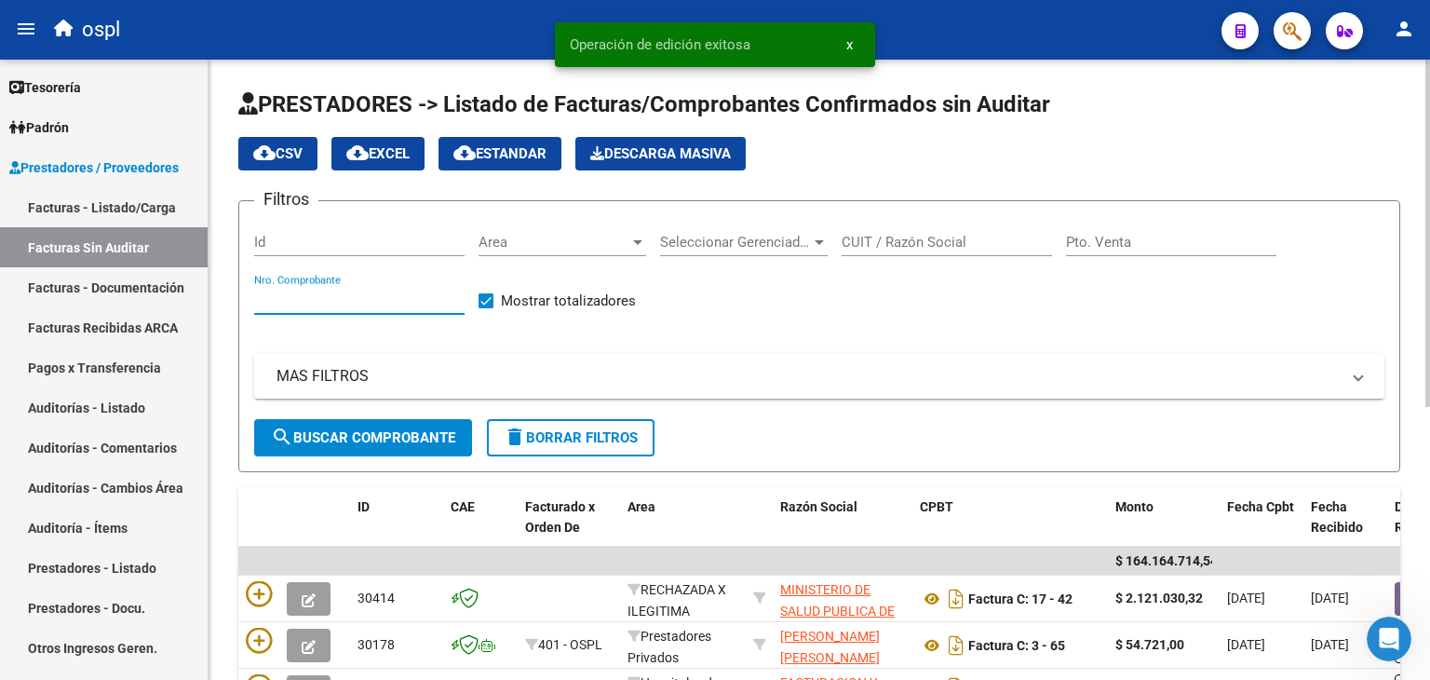
click at [383, 294] on input "Nro. Comprobante" at bounding box center [359, 299] width 210 height 17
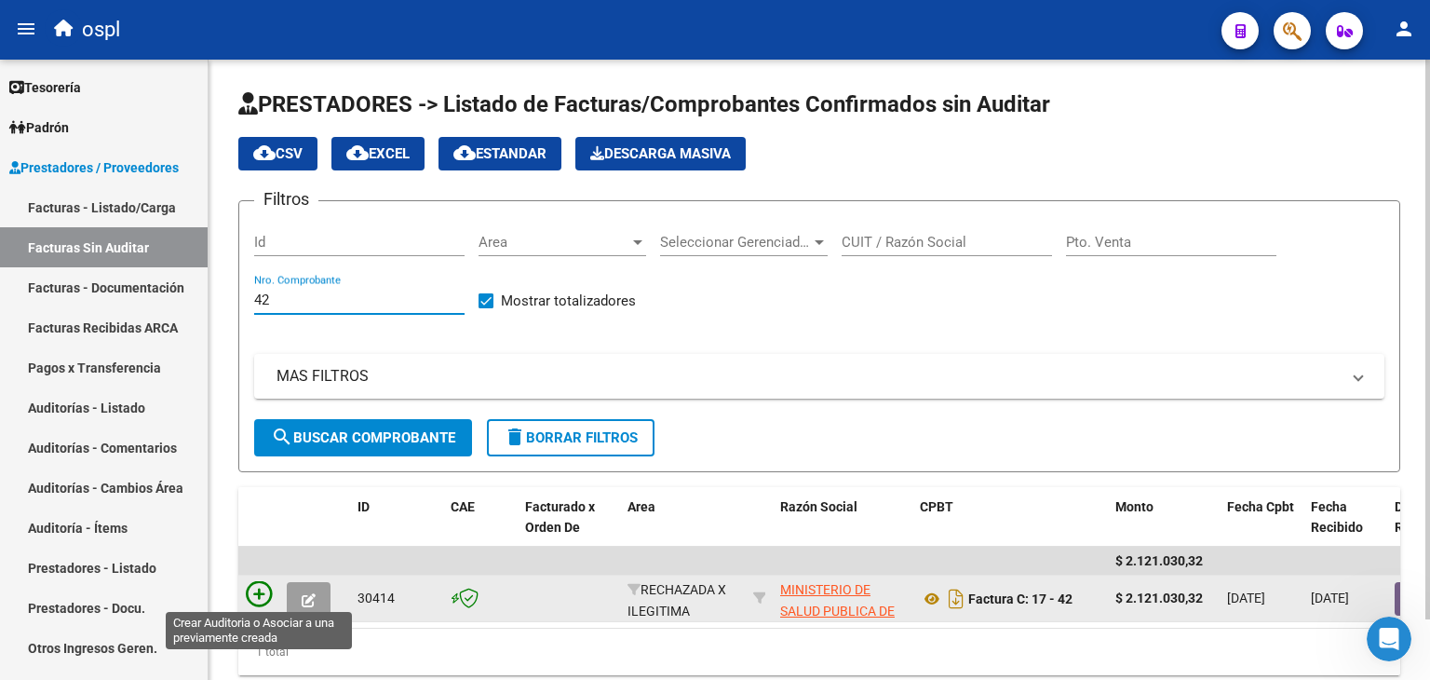
type input "42"
click at [269, 581] on icon at bounding box center [259, 594] width 26 height 26
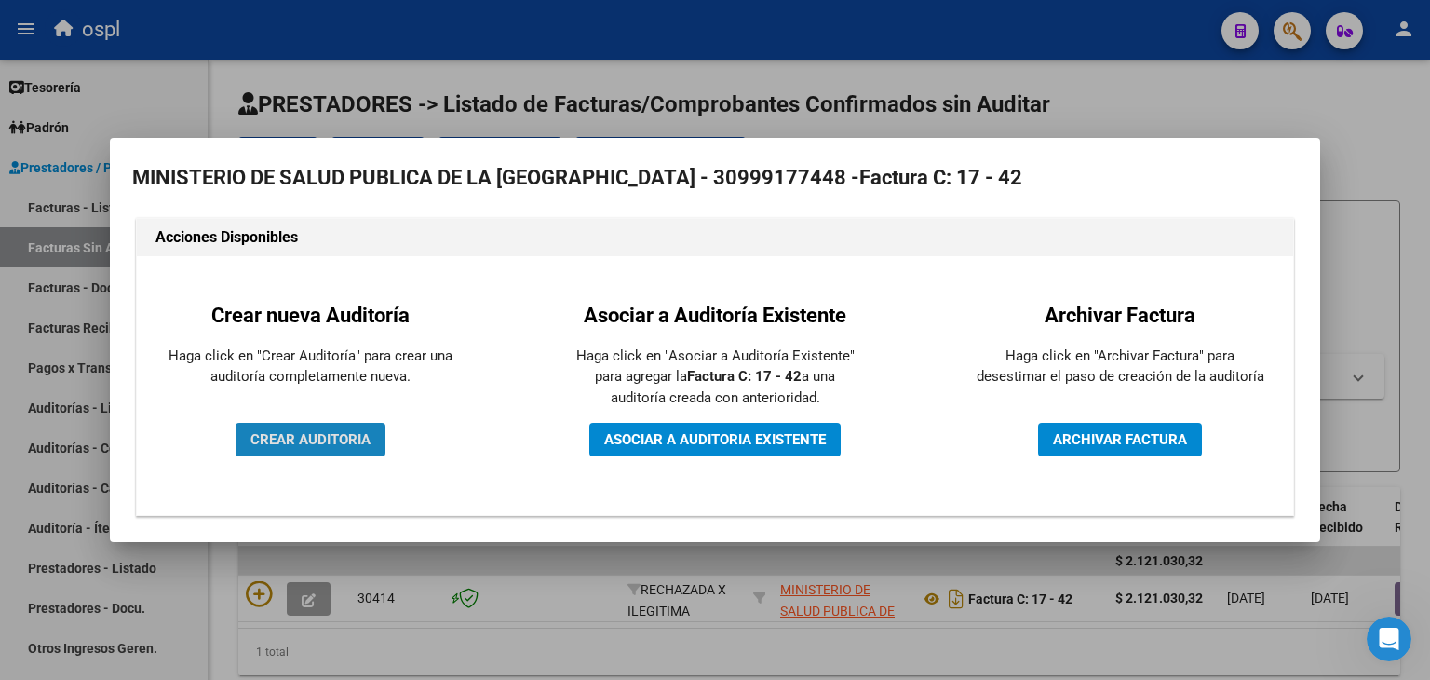
click at [326, 440] on span "CREAR AUDITORIA" at bounding box center [310, 439] width 120 height 17
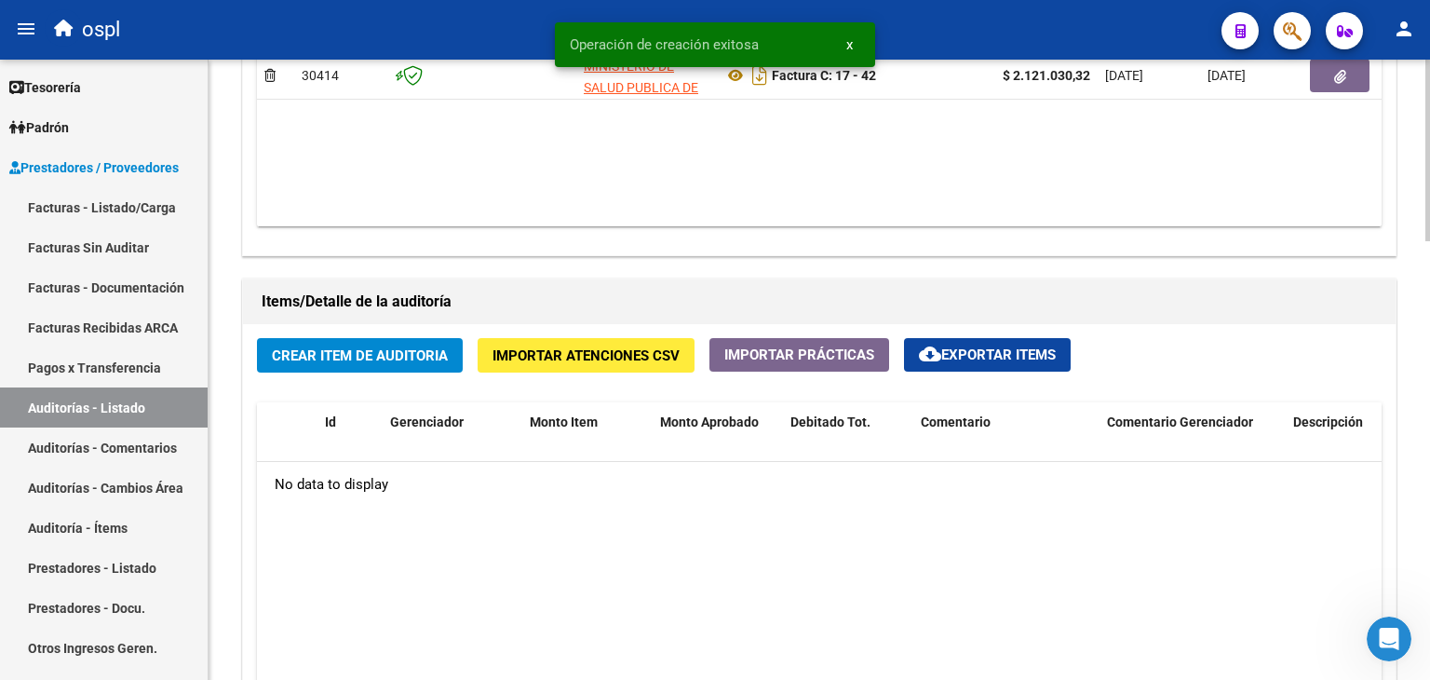
scroll to position [1303, 0]
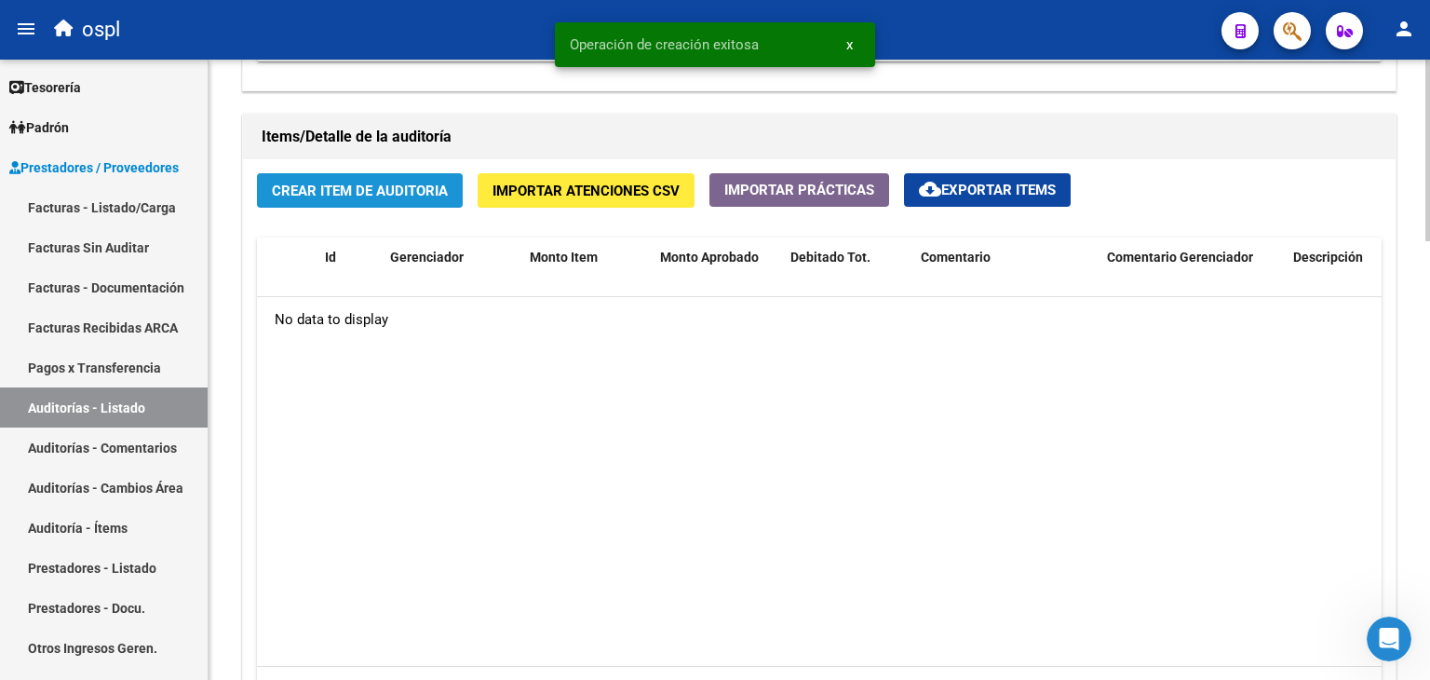
click at [324, 191] on span "Crear Item de Auditoria" at bounding box center [360, 190] width 176 height 17
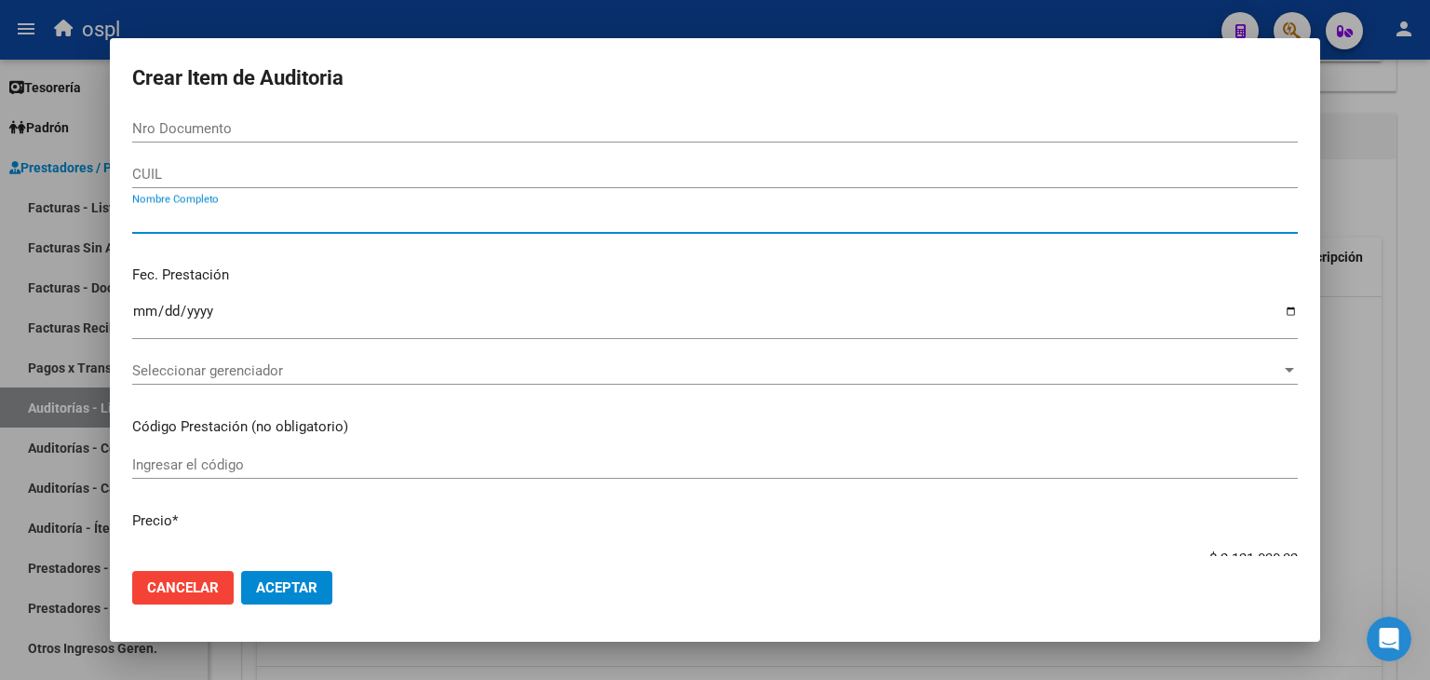
click at [281, 213] on input "Nombre Completo" at bounding box center [715, 218] width 1166 height 17
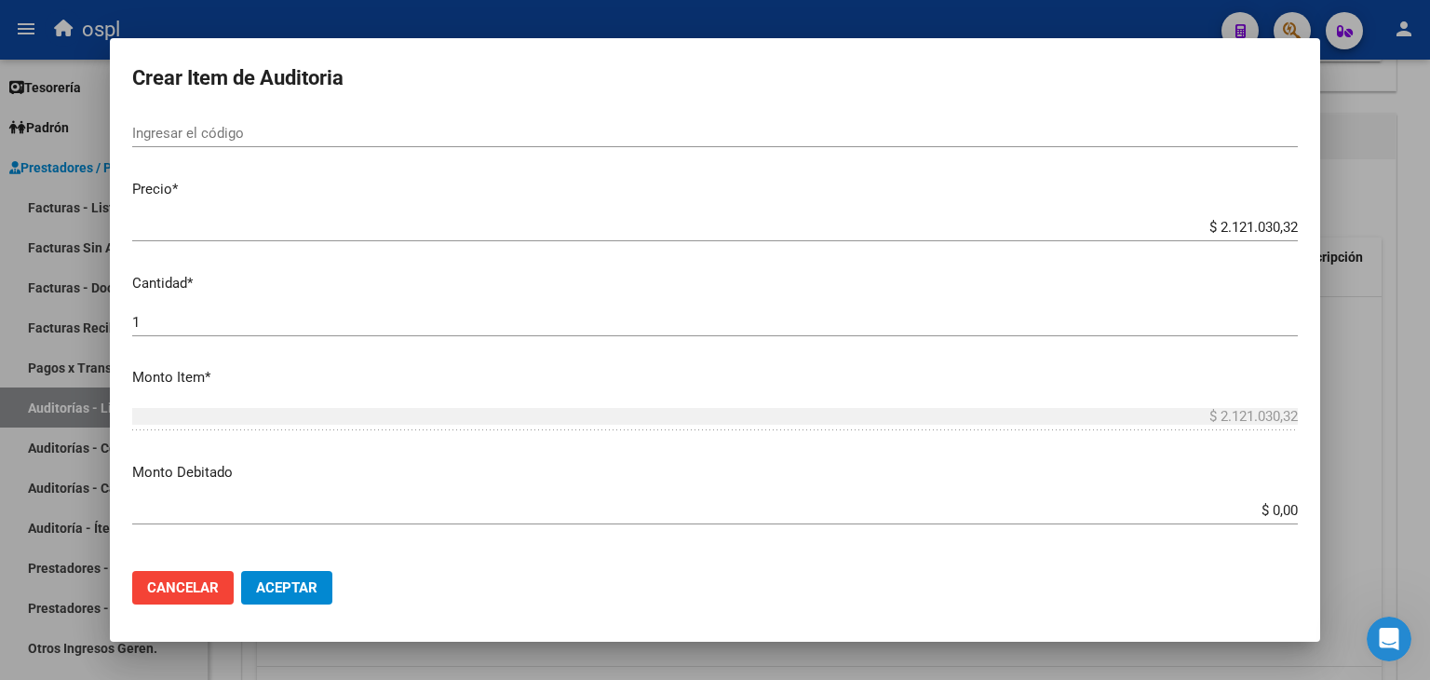
scroll to position [372, 0]
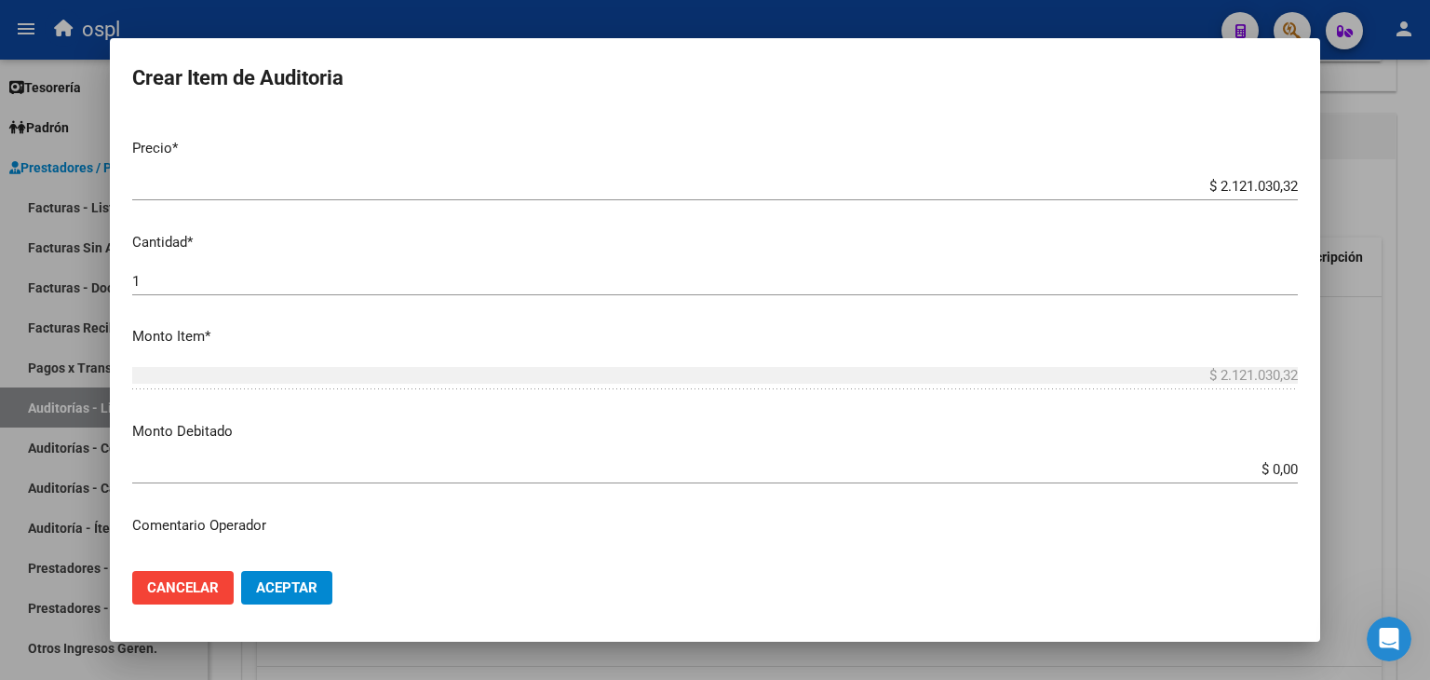
type input "TODOS"
drag, startPoint x: 1254, startPoint y: 481, endPoint x: 1298, endPoint y: 470, distance: 45.2
click at [1298, 470] on app-form-text-field "Monto Debitado $ 0,00 Ingresar el monto" at bounding box center [722, 450] width 1180 height 58
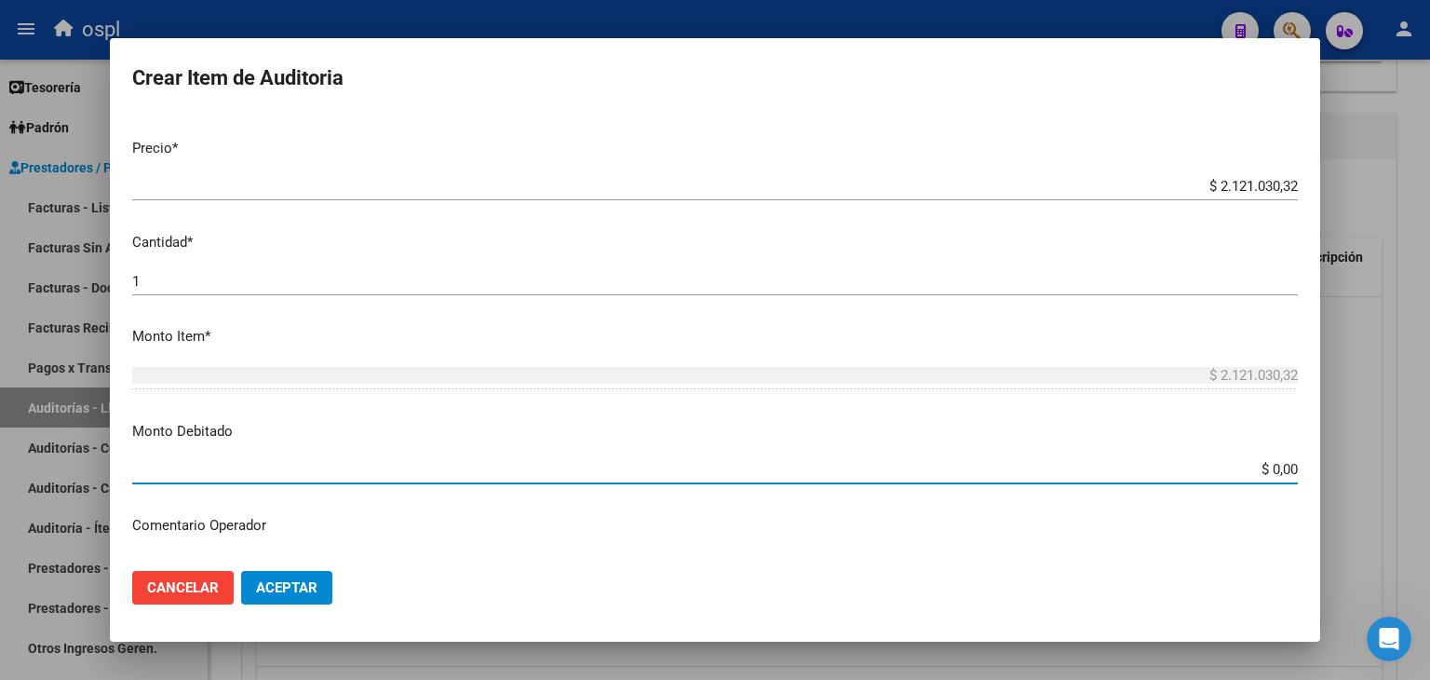
drag, startPoint x: 1262, startPoint y: 463, endPoint x: 1305, endPoint y: 481, distance: 46.7
click at [1305, 481] on mat-dialog-content "Nro Documento CUIL TODOS Nombre Completo Fec. Prestación Ingresar la fecha Sele…" at bounding box center [715, 336] width 1210 height 442
type input "$ 2.121.030,32"
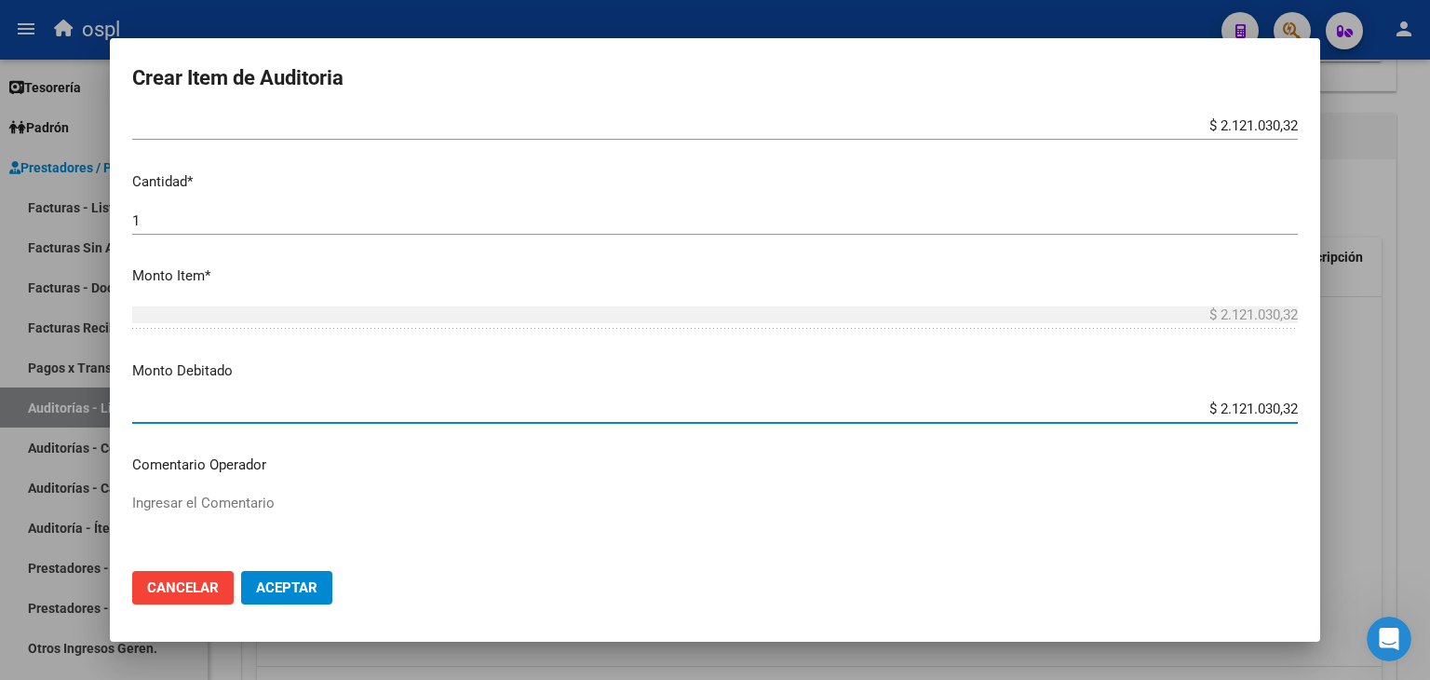
scroll to position [465, 0]
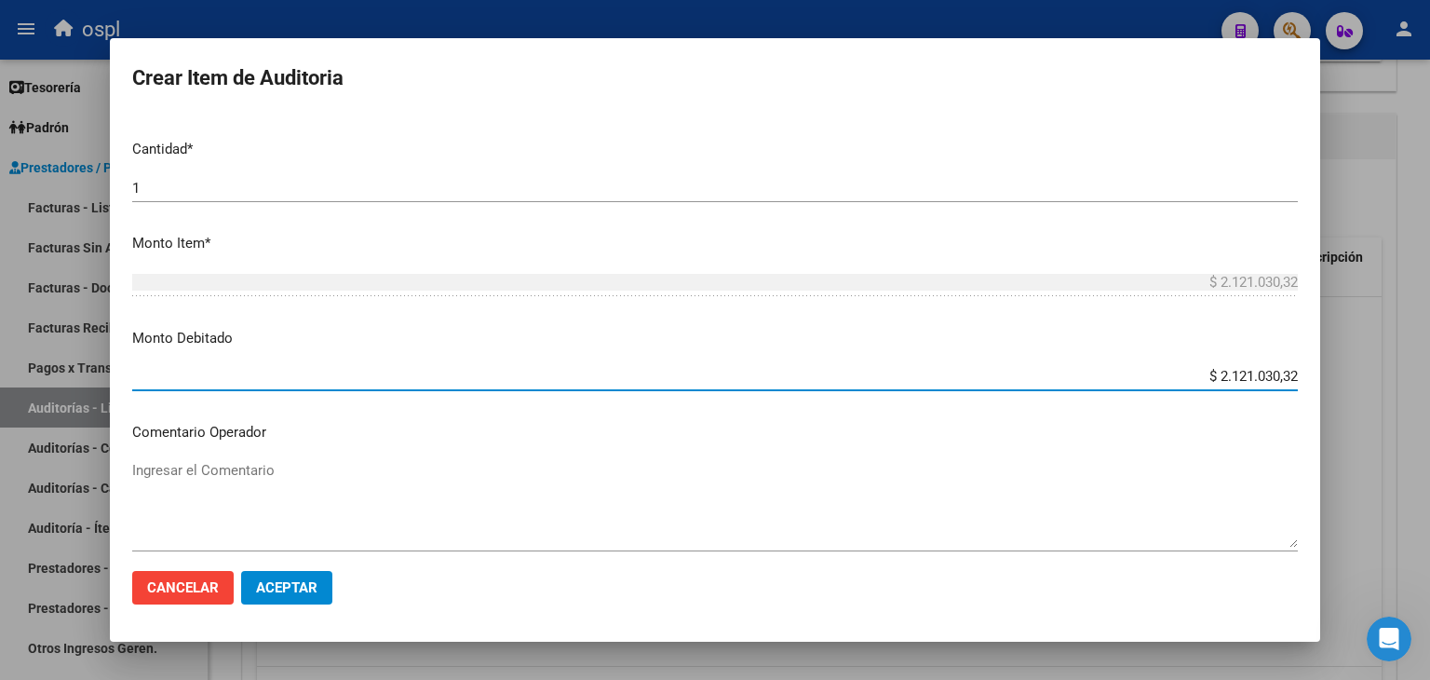
drag, startPoint x: 317, startPoint y: 440, endPoint x: 303, endPoint y: 455, distance: 20.4
click at [315, 445] on mat-dialog-content "Nro Documento CUIL TODOS Nombre Completo Fec. Prestación Ingresar la fecha Sele…" at bounding box center [715, 336] width 1210 height 442
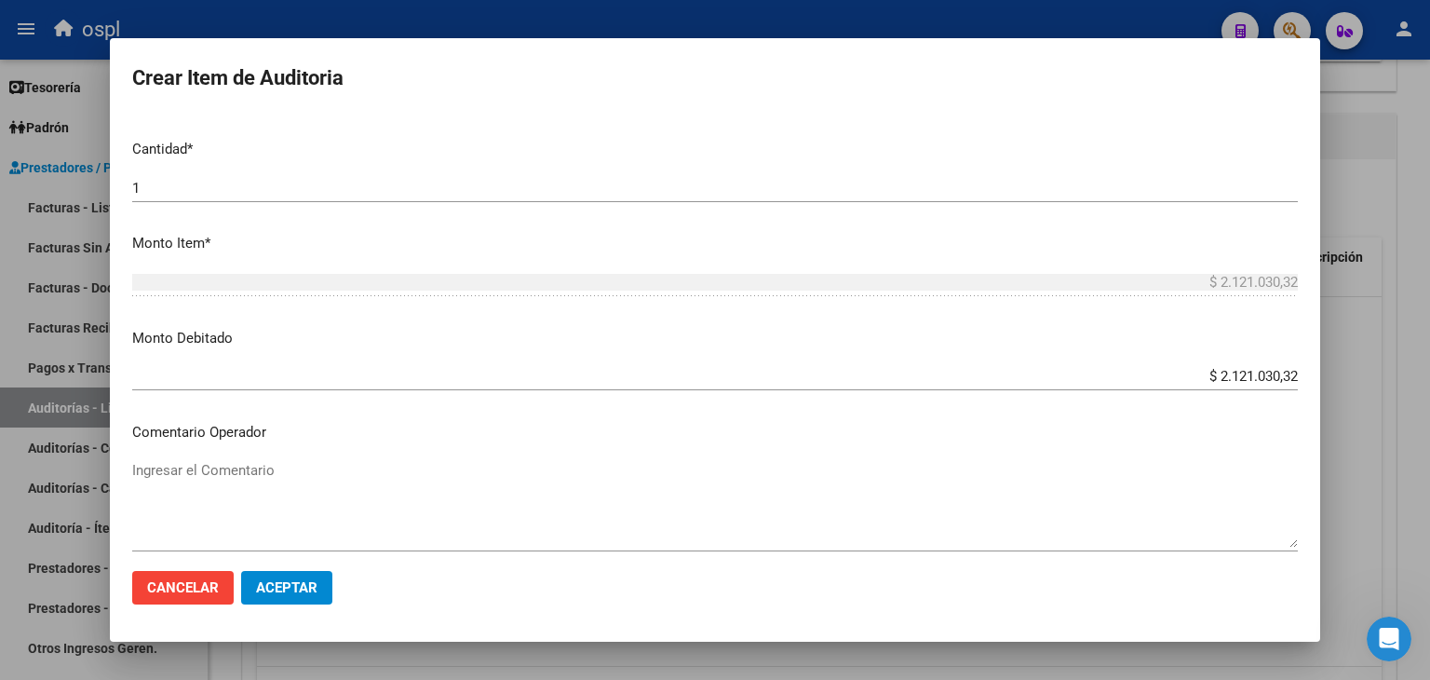
click at [280, 472] on textarea "Ingresar el Comentario" at bounding box center [715, 504] width 1166 height 88
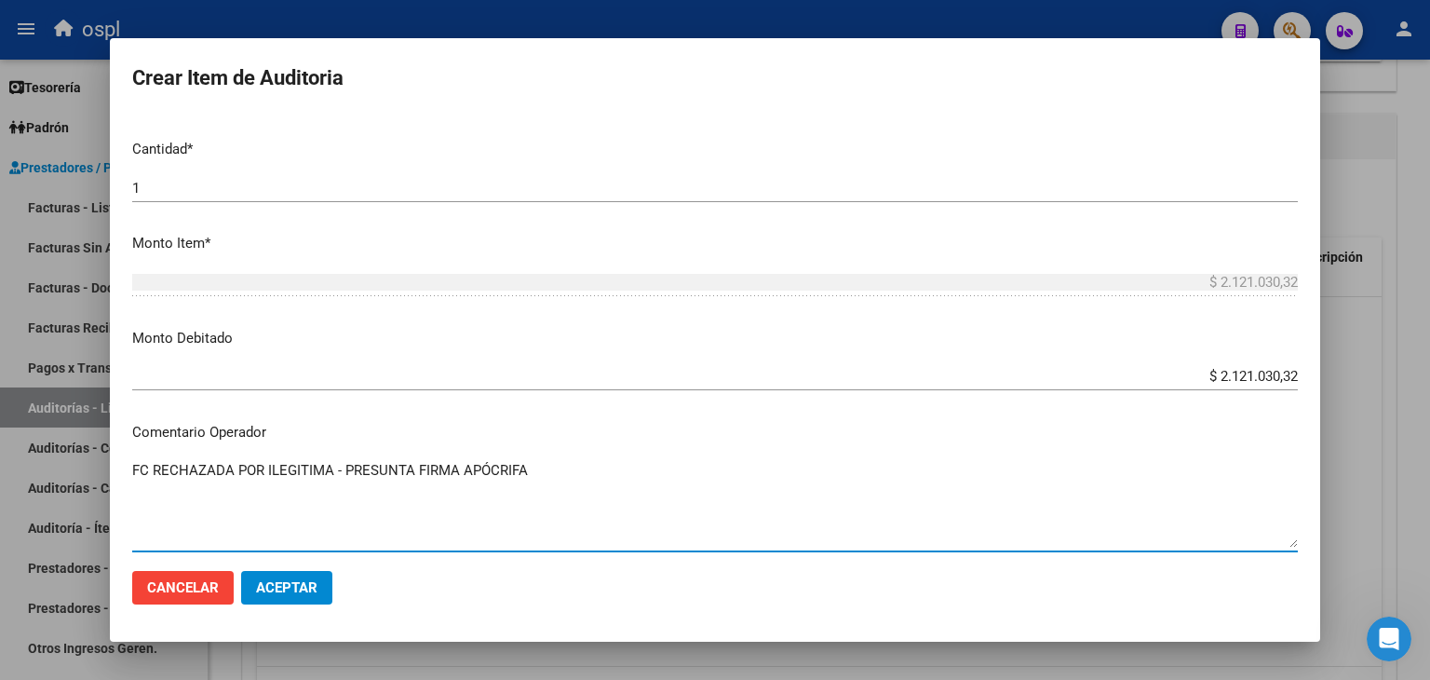
type textarea "FC RECHAZADA POR ILEGITIMA - PRESUNTA FIRMA APÓCRIFA"
click at [287, 582] on span "Aceptar" at bounding box center [286, 587] width 61 height 17
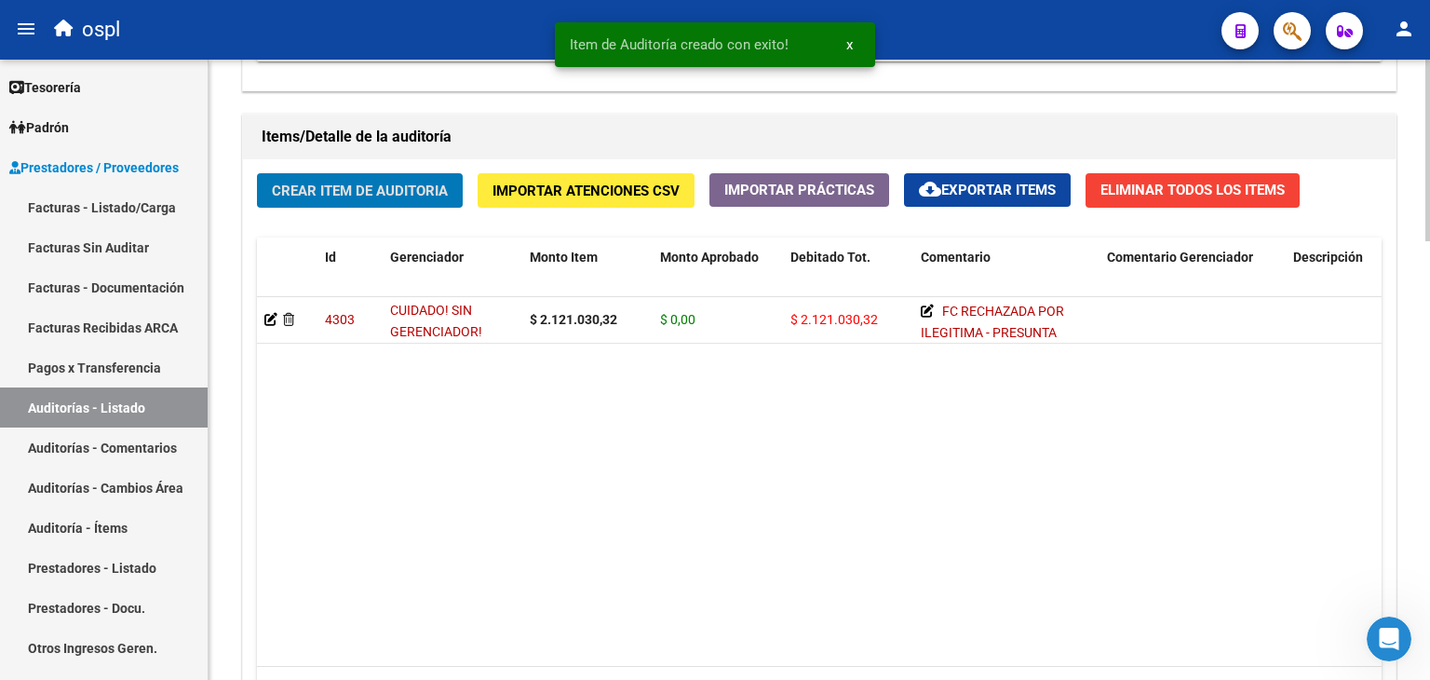
scroll to position [839, 0]
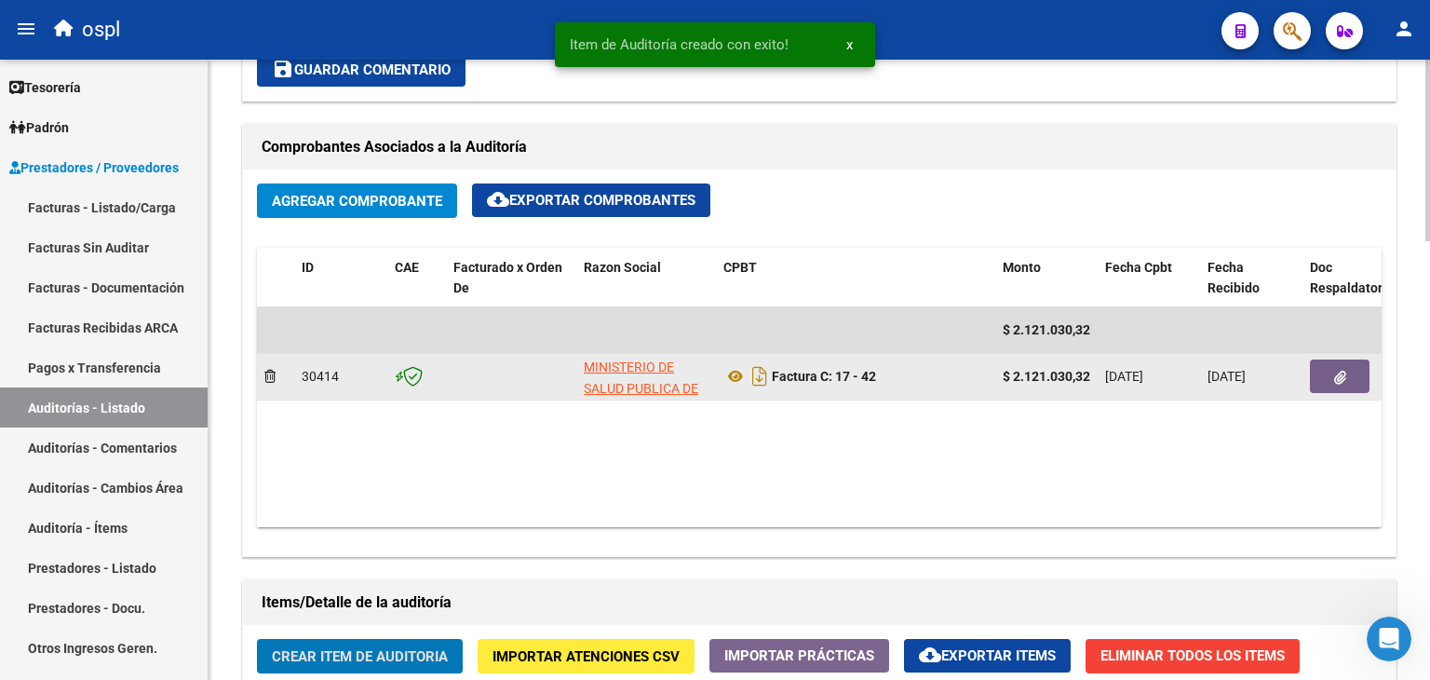
click at [1360, 372] on button "button" at bounding box center [1340, 376] width 60 height 34
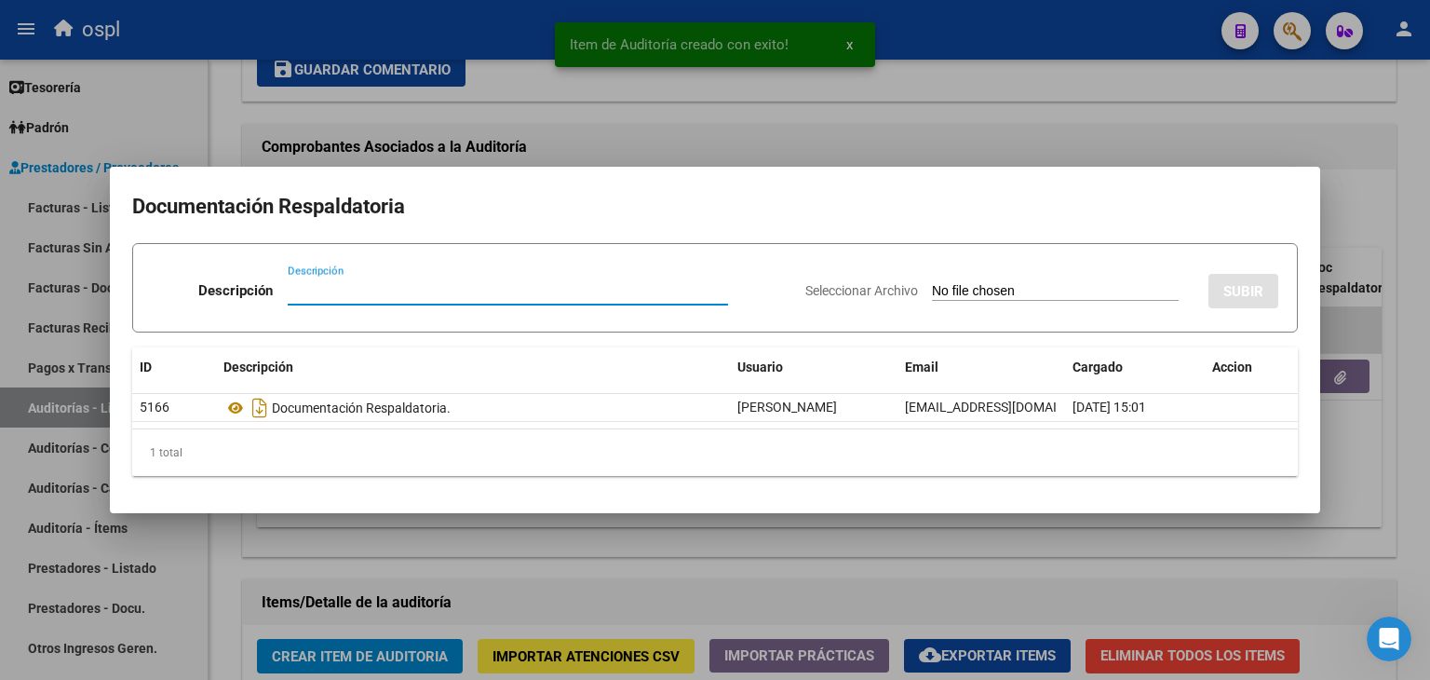
click at [1023, 283] on input "Seleccionar Archivo" at bounding box center [1055, 292] width 247 height 18
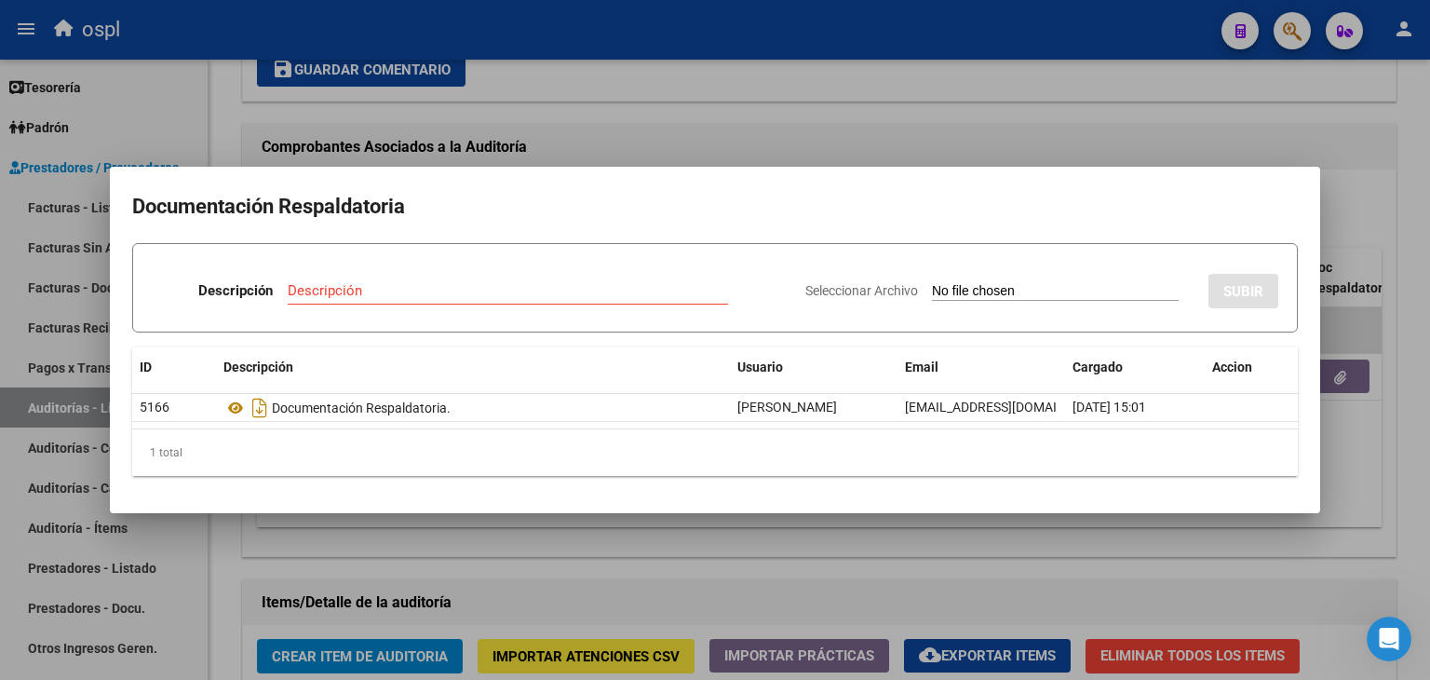
type input "C:\fakepath\RECHAZO X ILEGITIMA - FC 42.pdf"
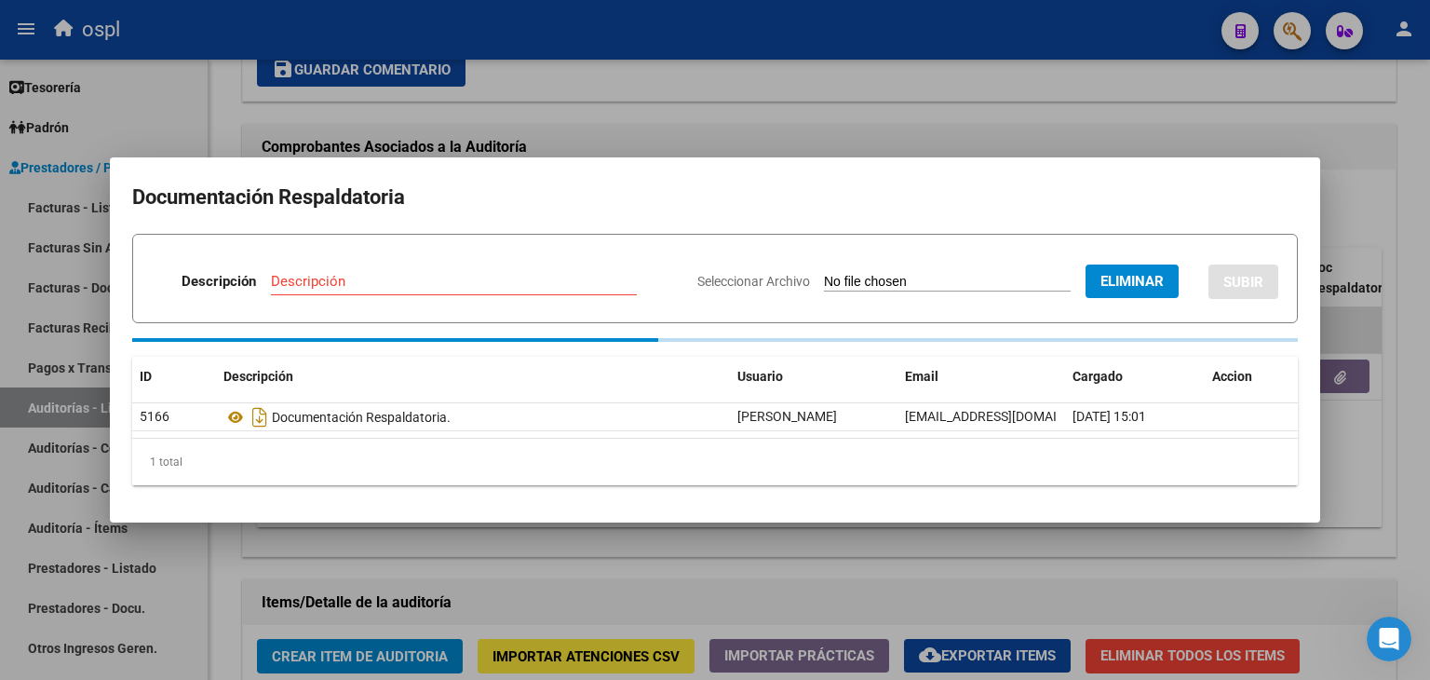
click at [393, 270] on div "Descripción Descripción" at bounding box center [417, 285] width 531 height 56
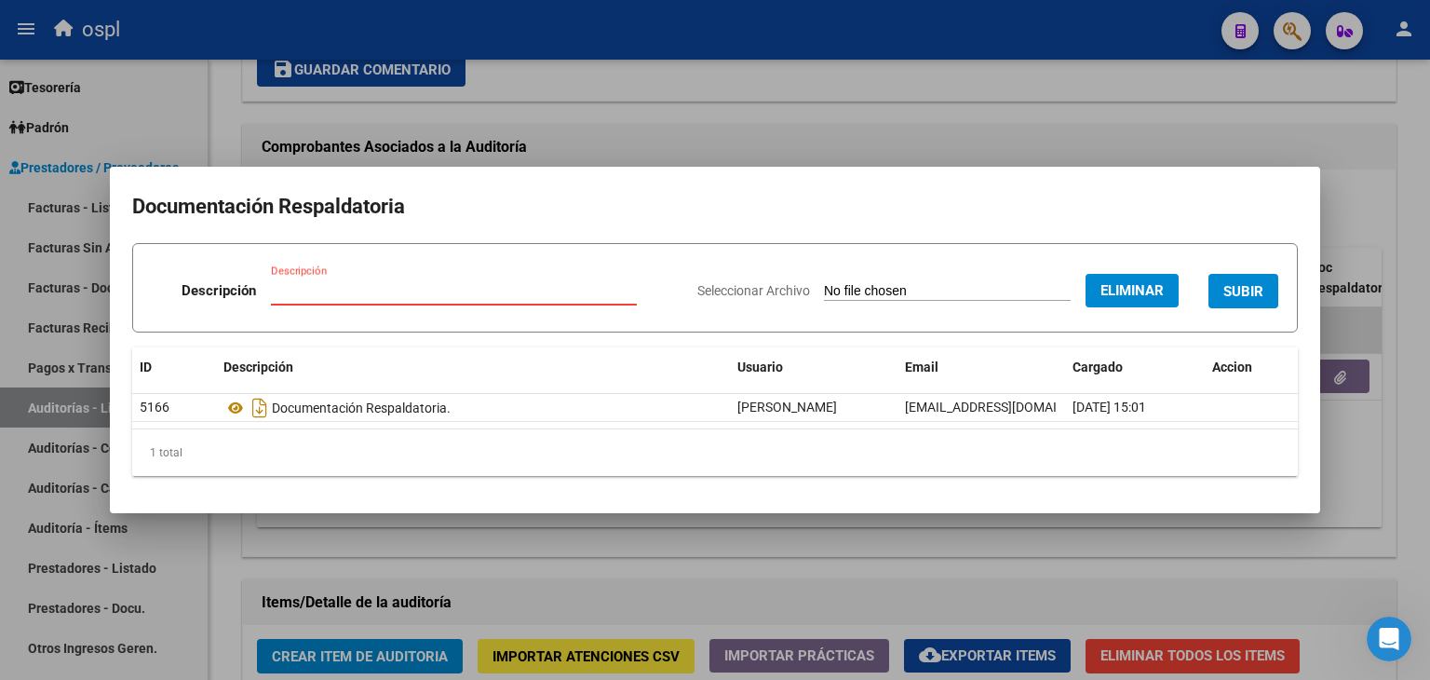
click at [386, 292] on input "Descripción" at bounding box center [454, 290] width 366 height 17
type input "RECHAZO"
click at [1240, 283] on span "SUBIR" at bounding box center [1243, 291] width 40 height 17
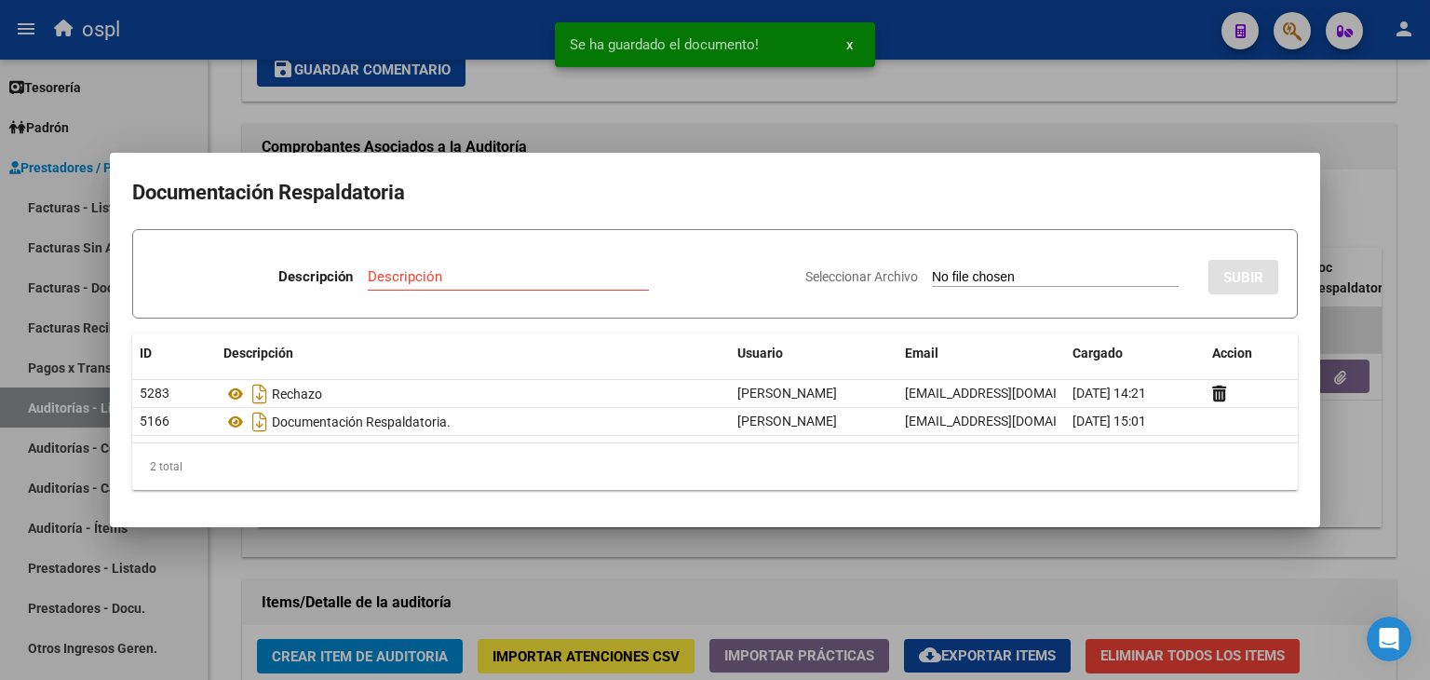
click at [1396, 488] on div at bounding box center [715, 340] width 1430 height 680
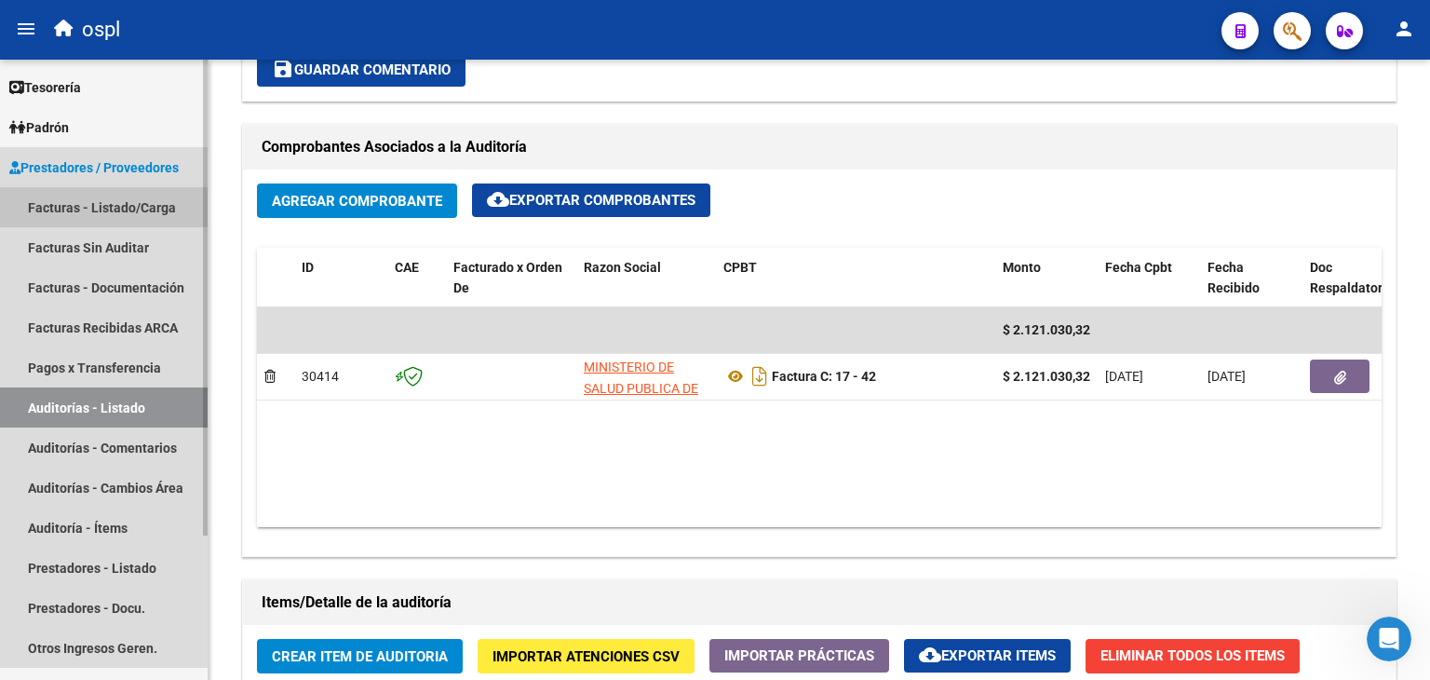
click at [97, 213] on link "Facturas - Listado/Carga" at bounding box center [104, 207] width 208 height 40
